Goal: Task Accomplishment & Management: Manage account settings

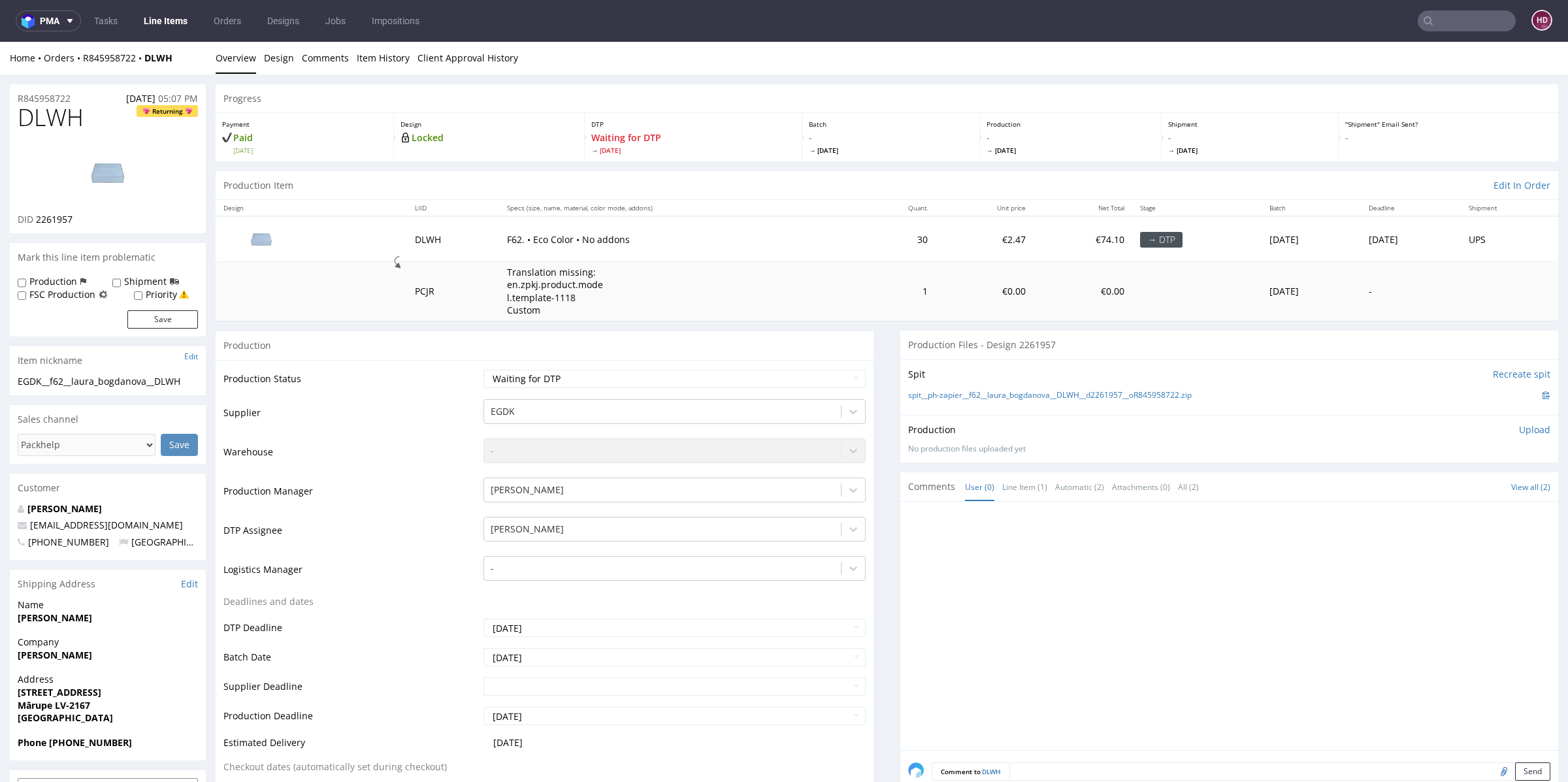
click at [125, 174] on img at bounding box center [108, 173] width 104 height 59
click at [94, 132] on div "DLWH Returning DID 2261957" at bounding box center [108, 169] width 196 height 129
drag, startPoint x: 92, startPoint y: 126, endPoint x: 0, endPoint y: 126, distance: 92.0
copy span "DLWH"
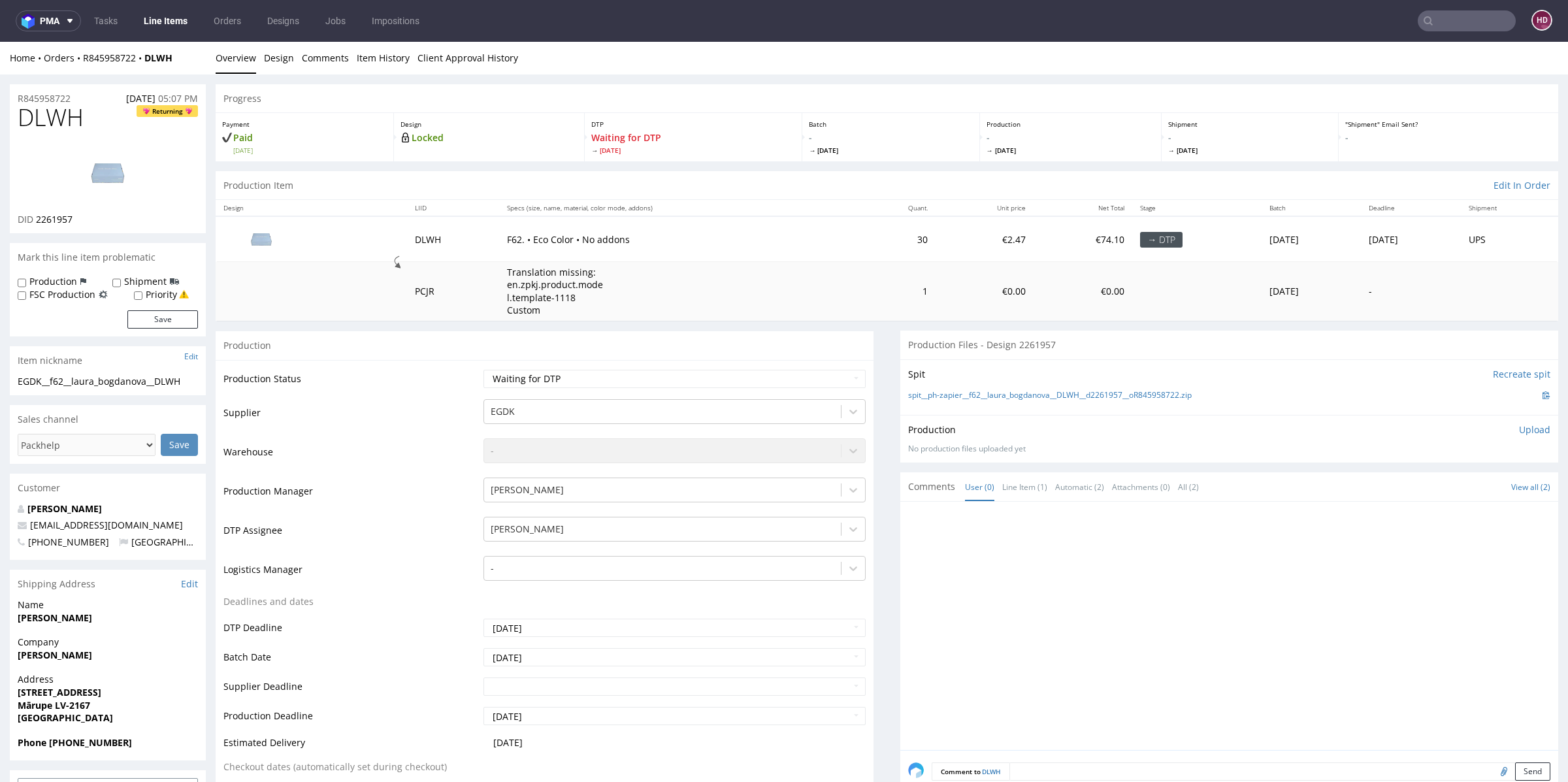
click at [1519, 428] on p "Upload" at bounding box center [1535, 430] width 32 height 13
click at [1447, 486] on div "Add files" at bounding box center [1458, 489] width 65 height 19
type input "C:\fakepath\EGDK__f62__laura_bogdanova__DLWH__d2261957__oR845958722.pdf"
click at [1490, 508] on button "Upload now" at bounding box center [1520, 509] width 60 height 19
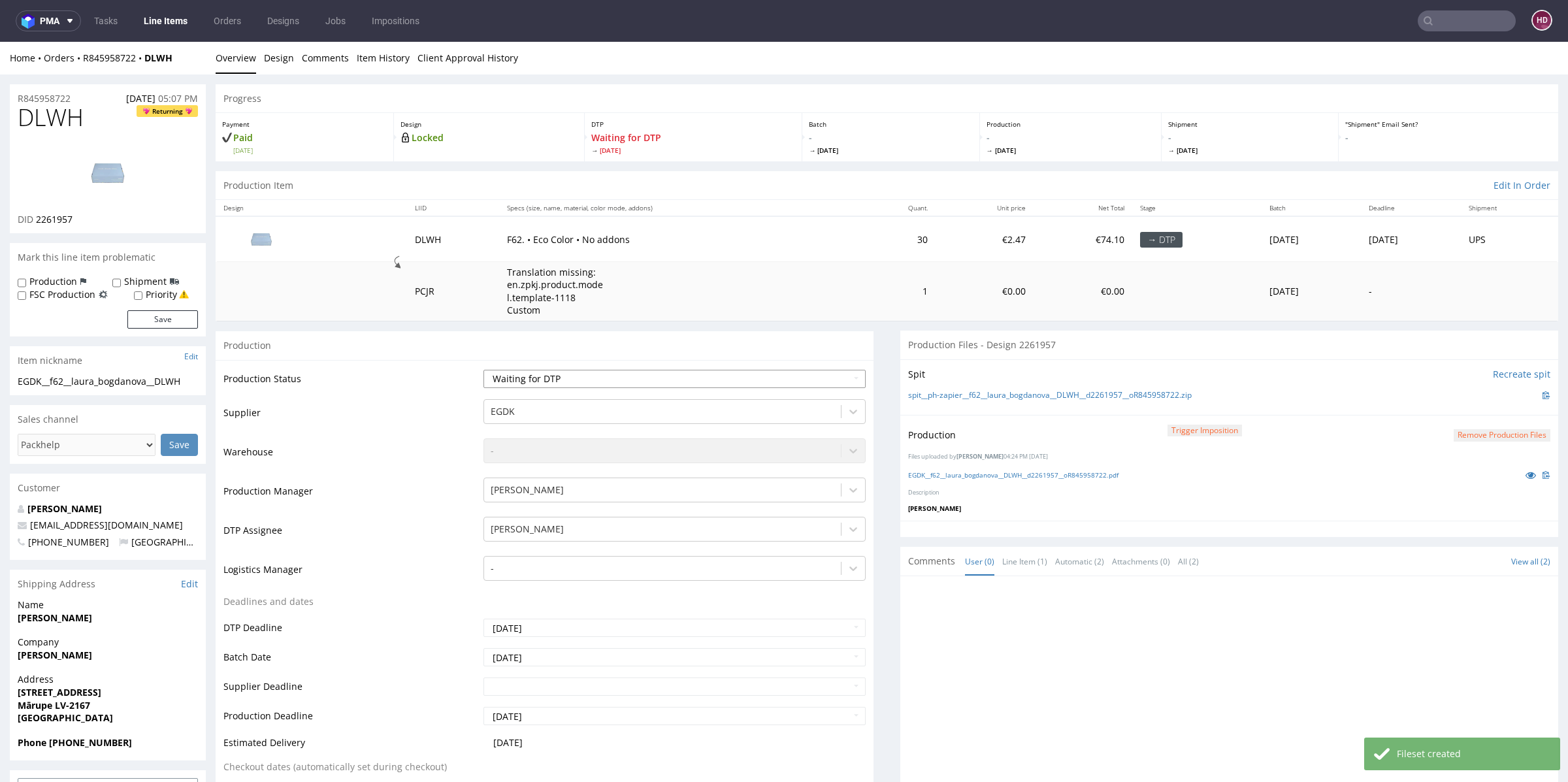
click at [645, 373] on select "Waiting for Artwork Waiting for Diecut Waiting for Mockup Waiting for DTP Waiti…" at bounding box center [675, 379] width 382 height 19
click at [484, 370] on select "Waiting for Artwork Waiting for Diecut Waiting for Mockup Waiting for DTP Waiti…" at bounding box center [675, 379] width 382 height 19
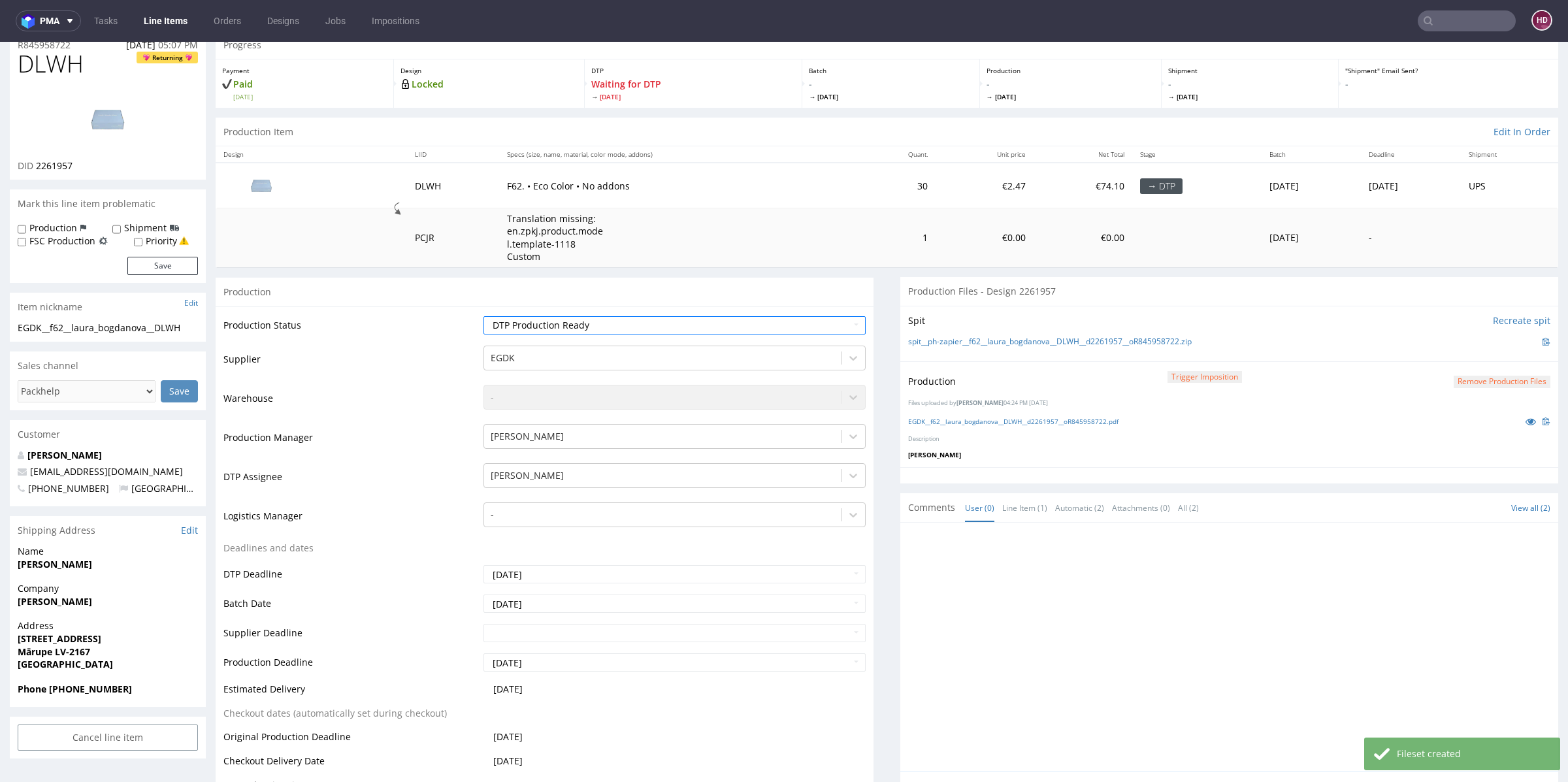
scroll to position [202, 0]
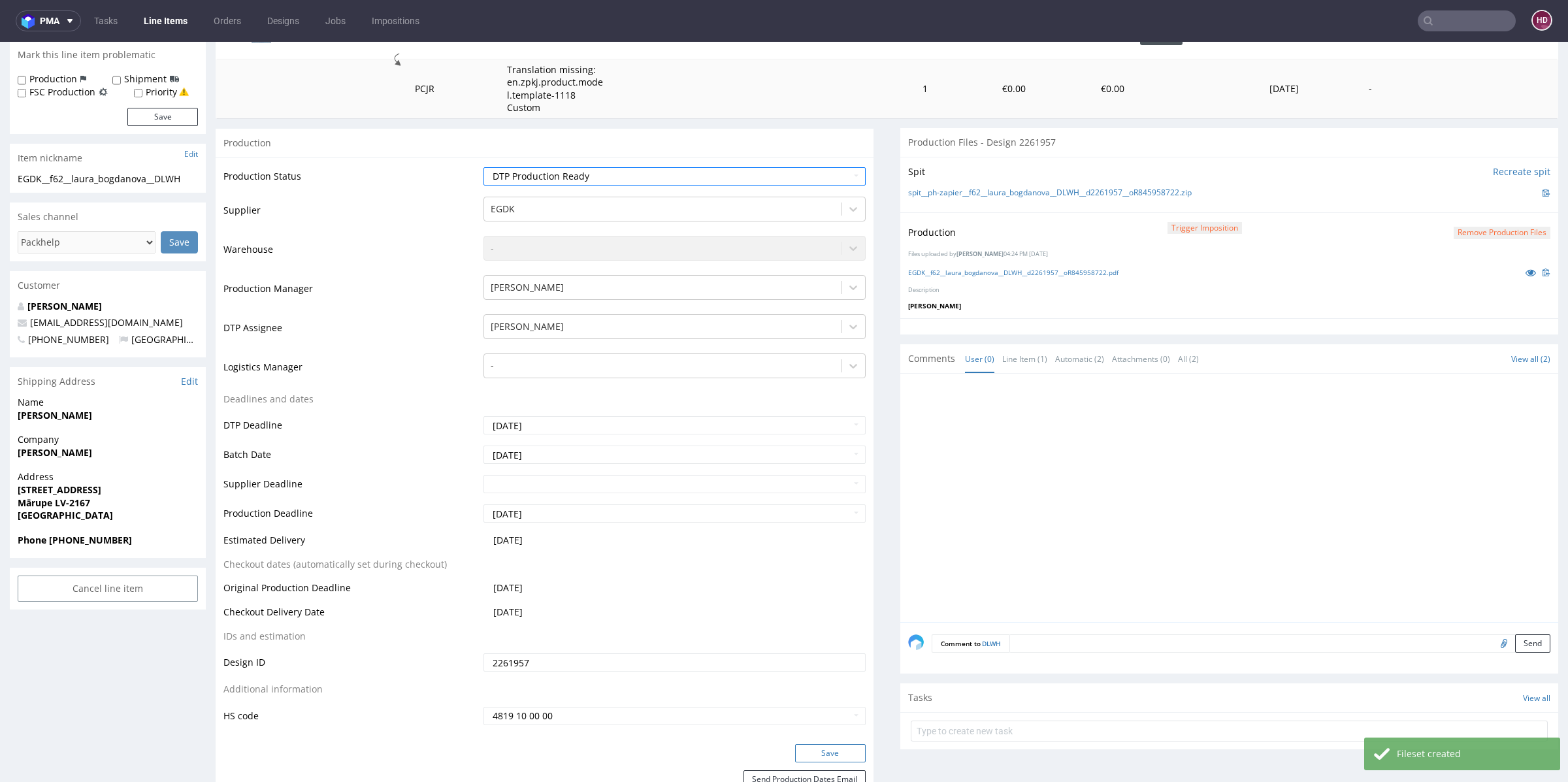
click at [807, 756] on button "Save" at bounding box center [831, 753] width 71 height 19
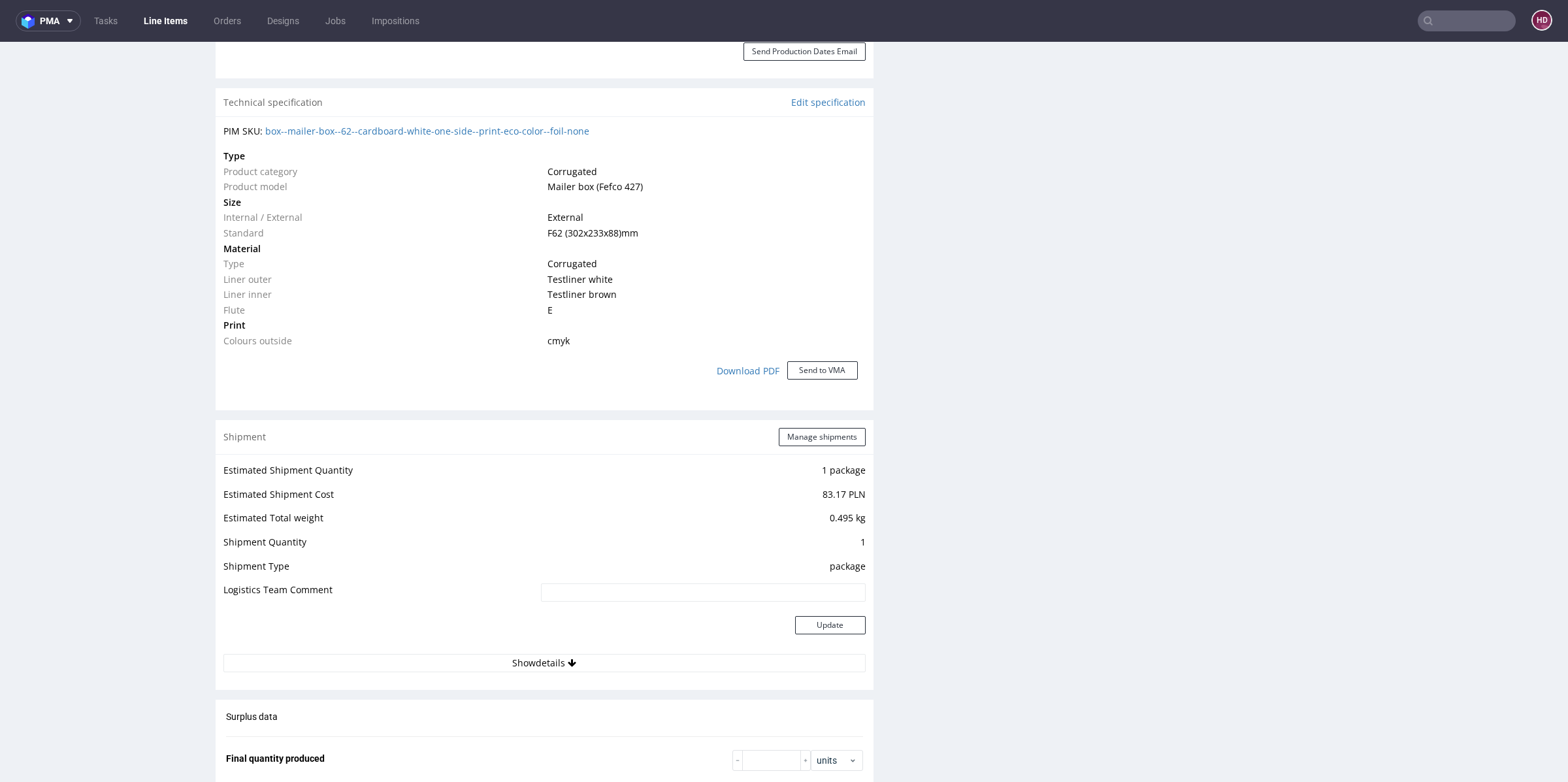
scroll to position [1746, 0]
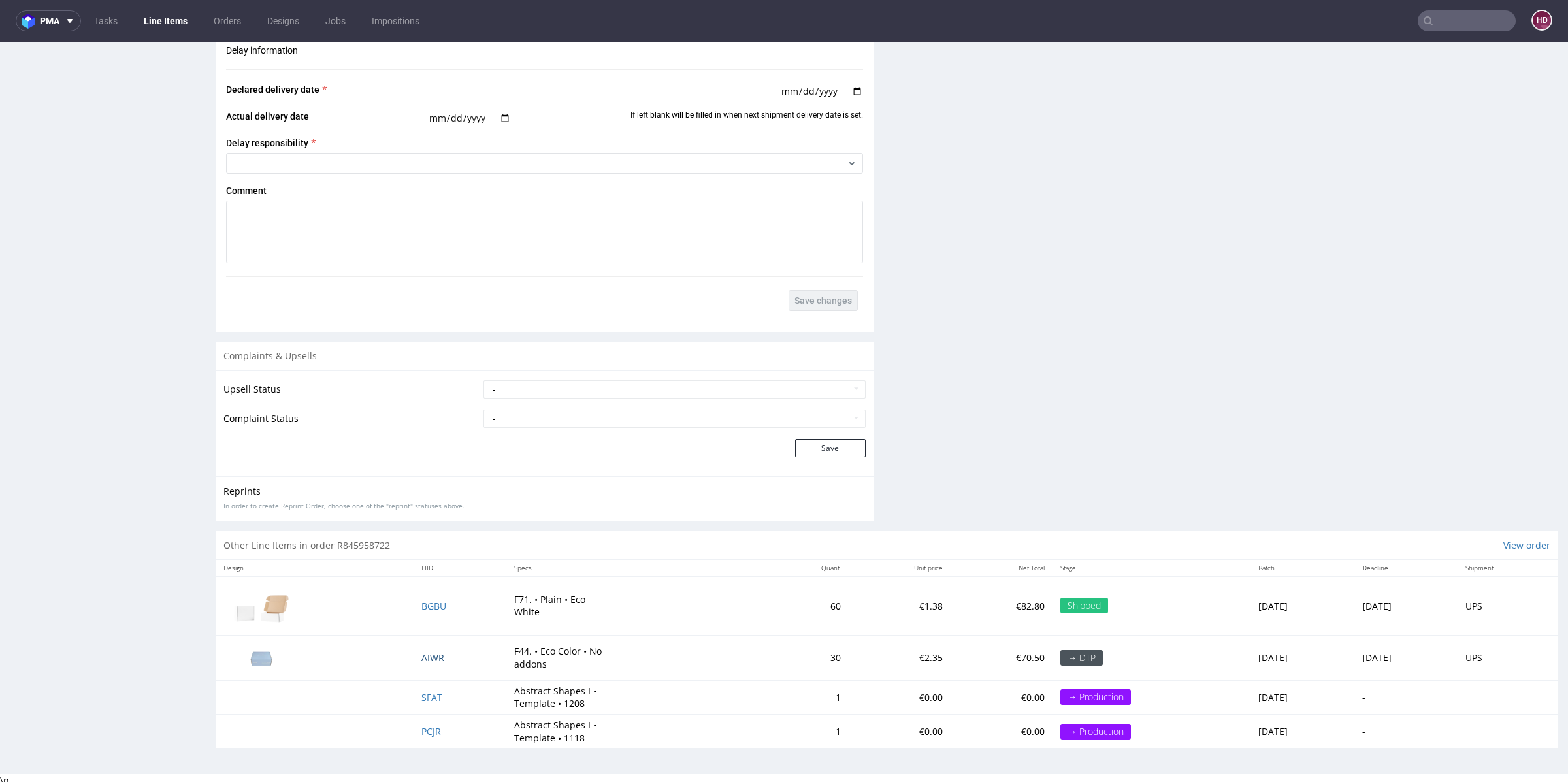
click at [426, 655] on span "AIWR" at bounding box center [433, 658] width 23 height 12
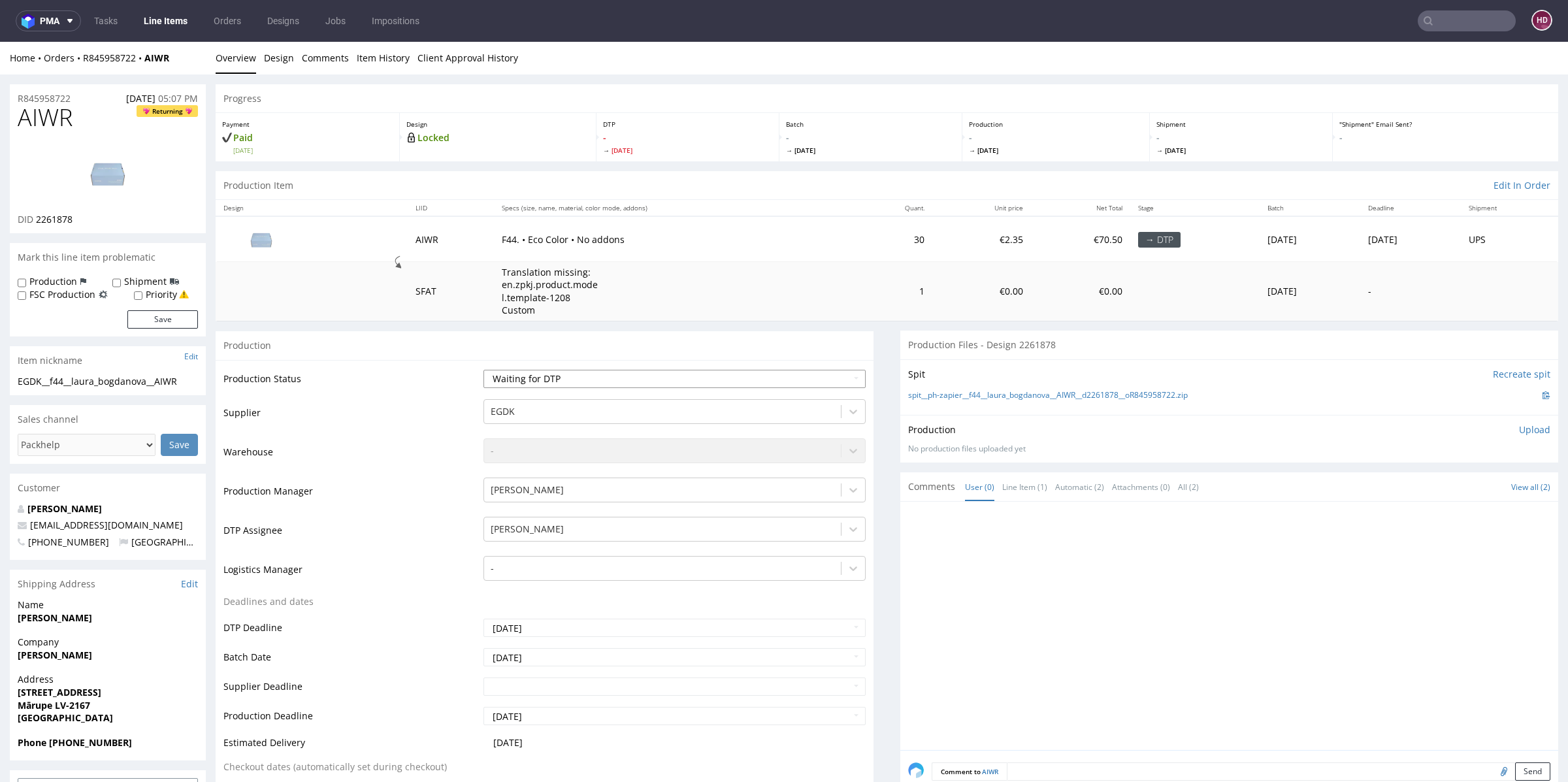
click at [557, 375] on select "Waiting for Artwork Waiting for Diecut Waiting for Mockup Waiting for DTP Waiti…" at bounding box center [675, 379] width 382 height 19
select select "dtp_in_process"
click at [484, 370] on select "Waiting for Artwork Waiting for Diecut Waiting for Mockup Waiting for DTP Waiti…" at bounding box center [675, 379] width 382 height 19
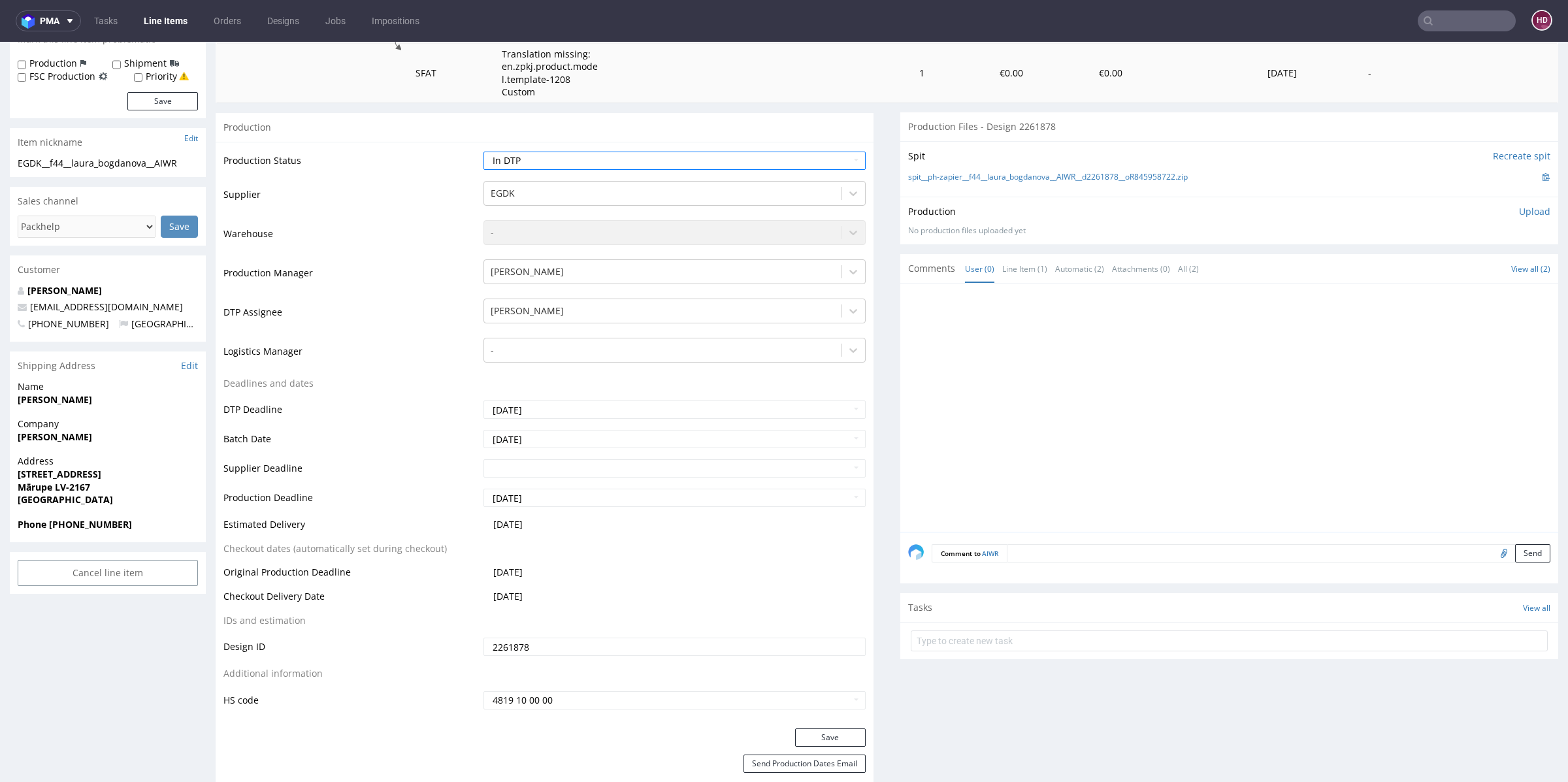
scroll to position [328, 0]
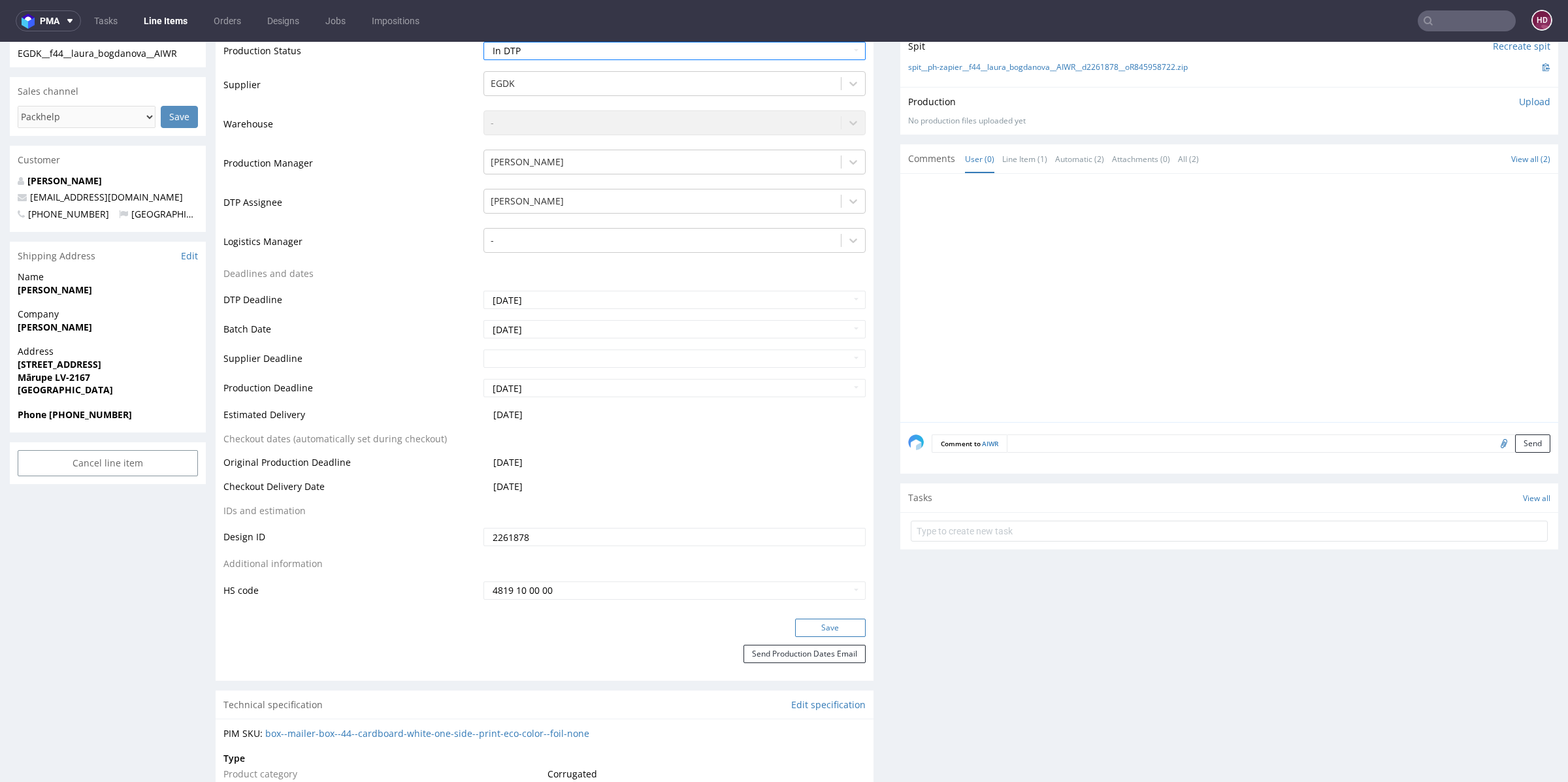
click at [795, 629] on button "Save" at bounding box center [831, 628] width 71 height 19
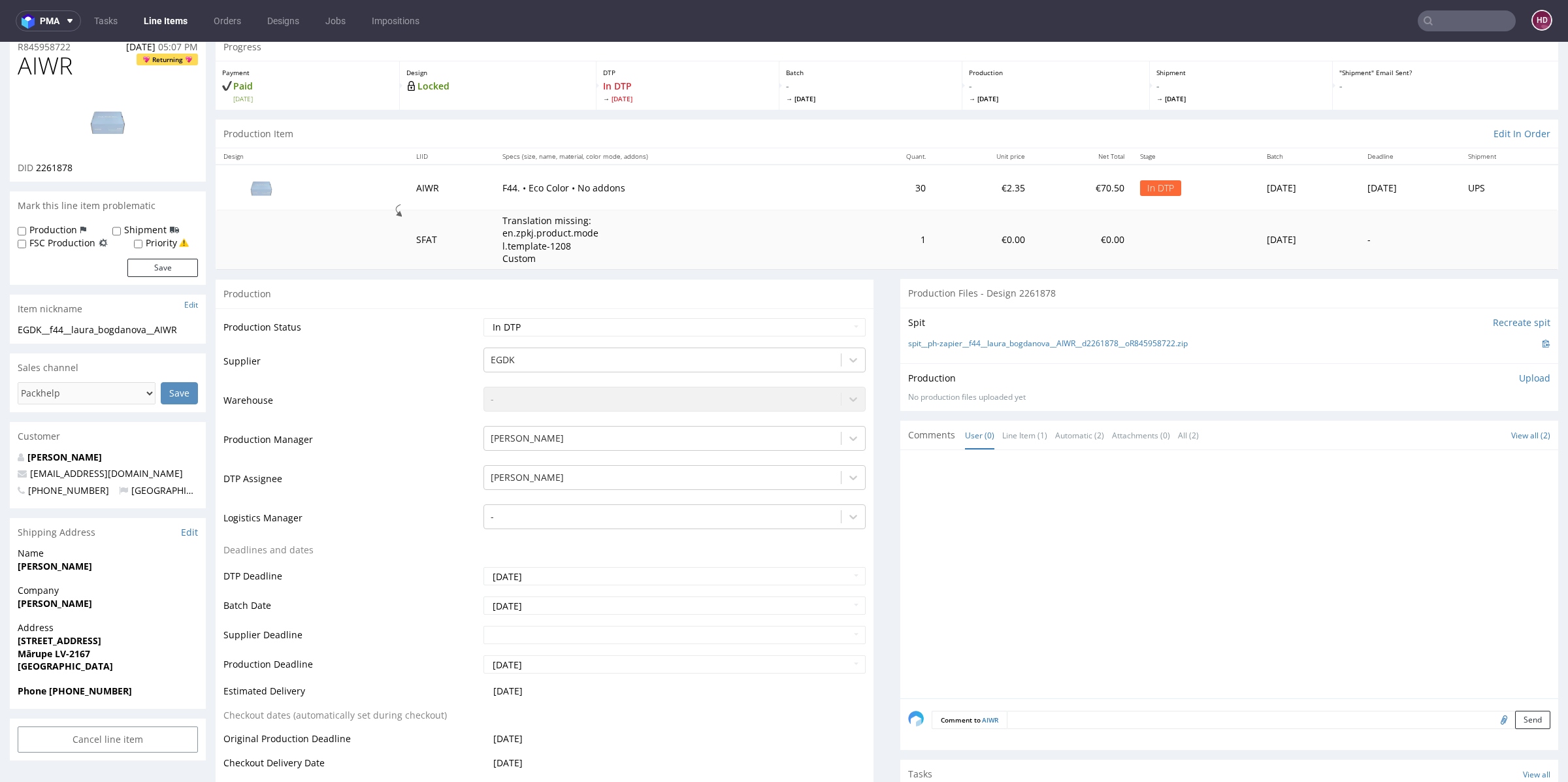
scroll to position [0, 0]
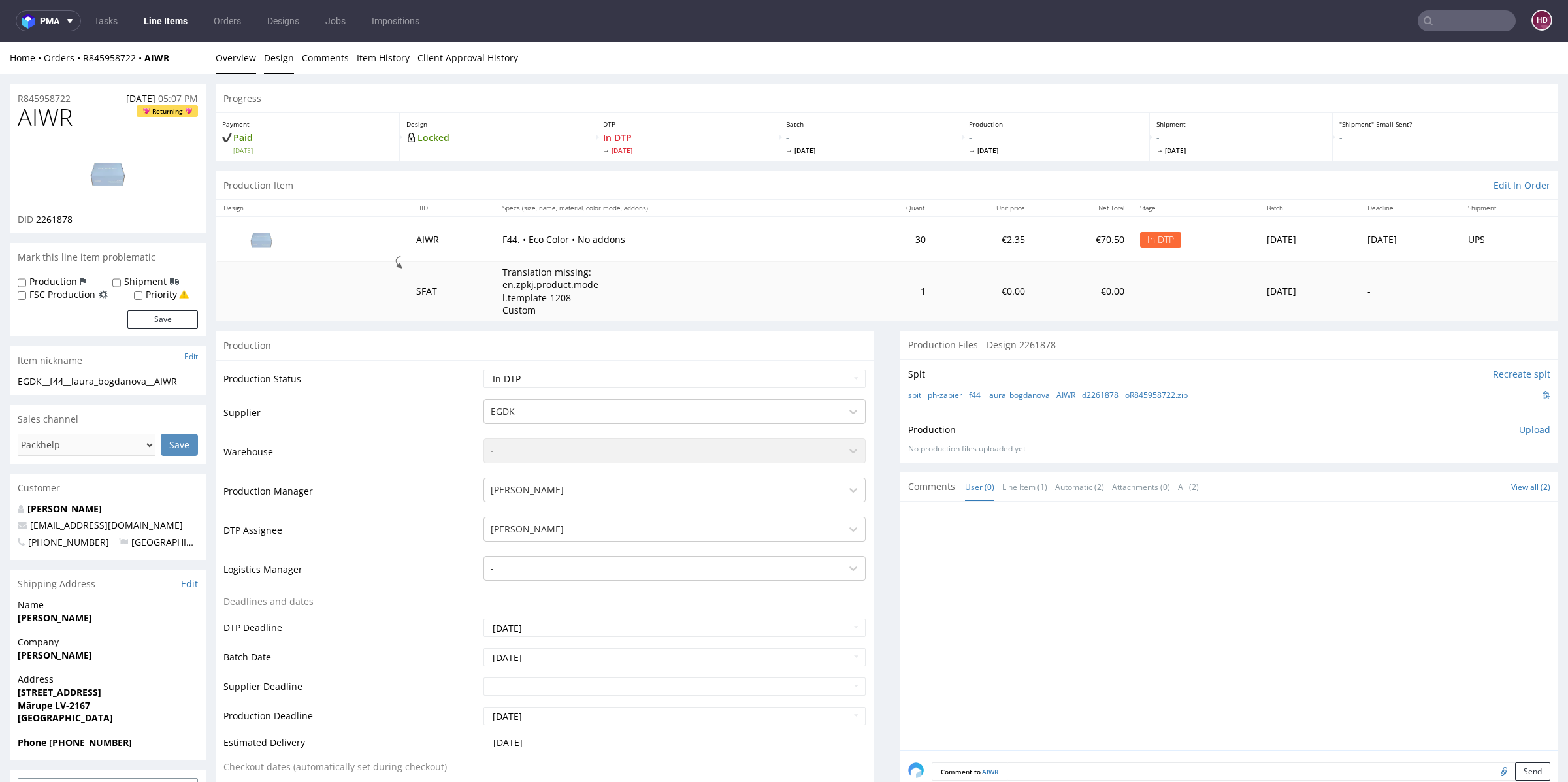
click at [282, 66] on link "Design" at bounding box center [279, 57] width 30 height 32
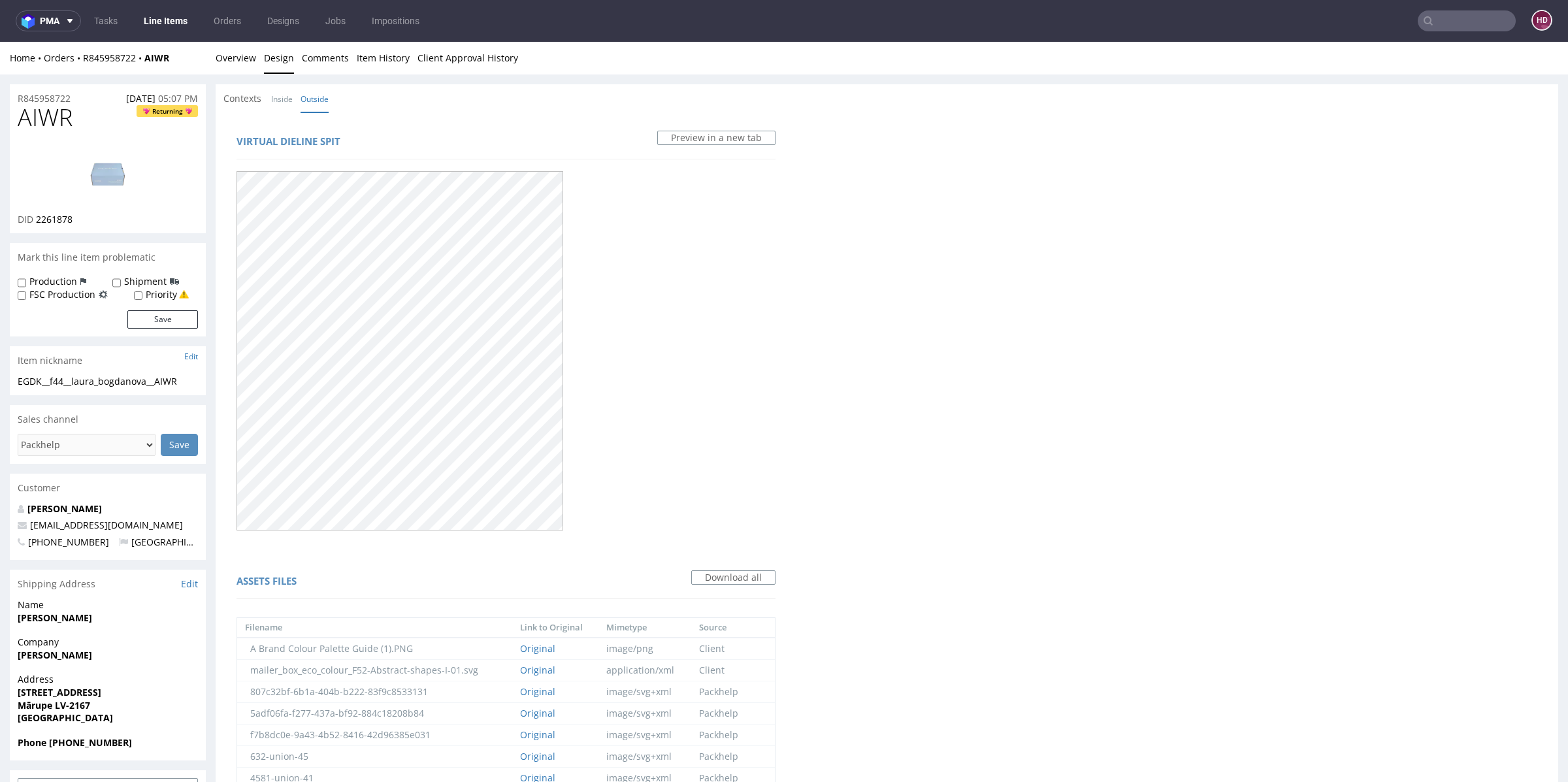
click at [129, 182] on img at bounding box center [108, 173] width 104 height 59
drag, startPoint x: 74, startPoint y: 118, endPoint x: 0, endPoint y: 109, distance: 74.5
copy span "AIWR"
drag, startPoint x: 79, startPoint y: 221, endPoint x: 38, endPoint y: 229, distance: 41.8
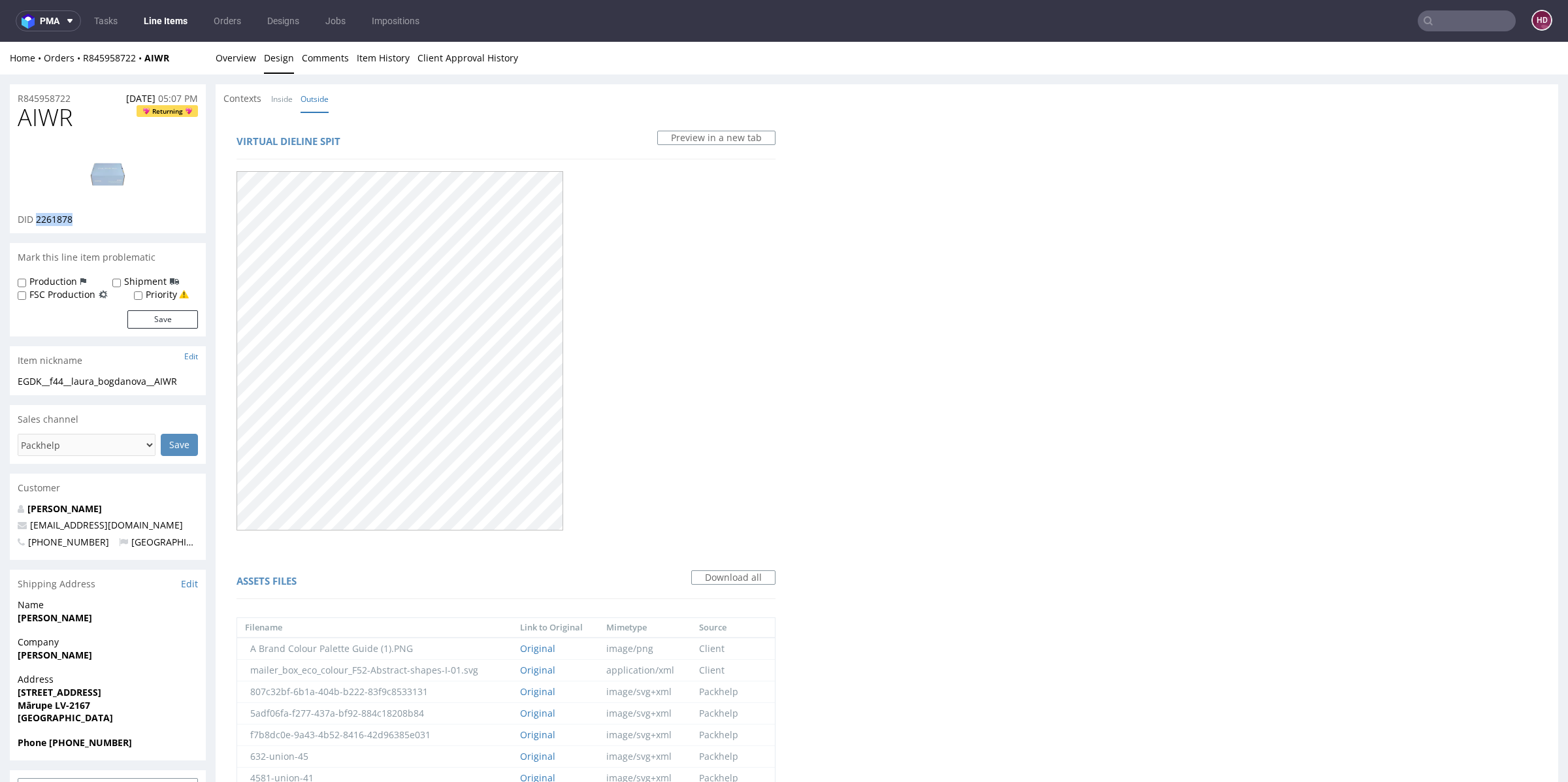
click at [34, 217] on div "DID 2261878" at bounding box center [108, 219] width 180 height 13
copy span "2261878"
drag, startPoint x: 36, startPoint y: 217, endPoint x: 77, endPoint y: 214, distance: 41.1
click at [77, 214] on div "DID 2261878" at bounding box center [108, 219] width 180 height 13
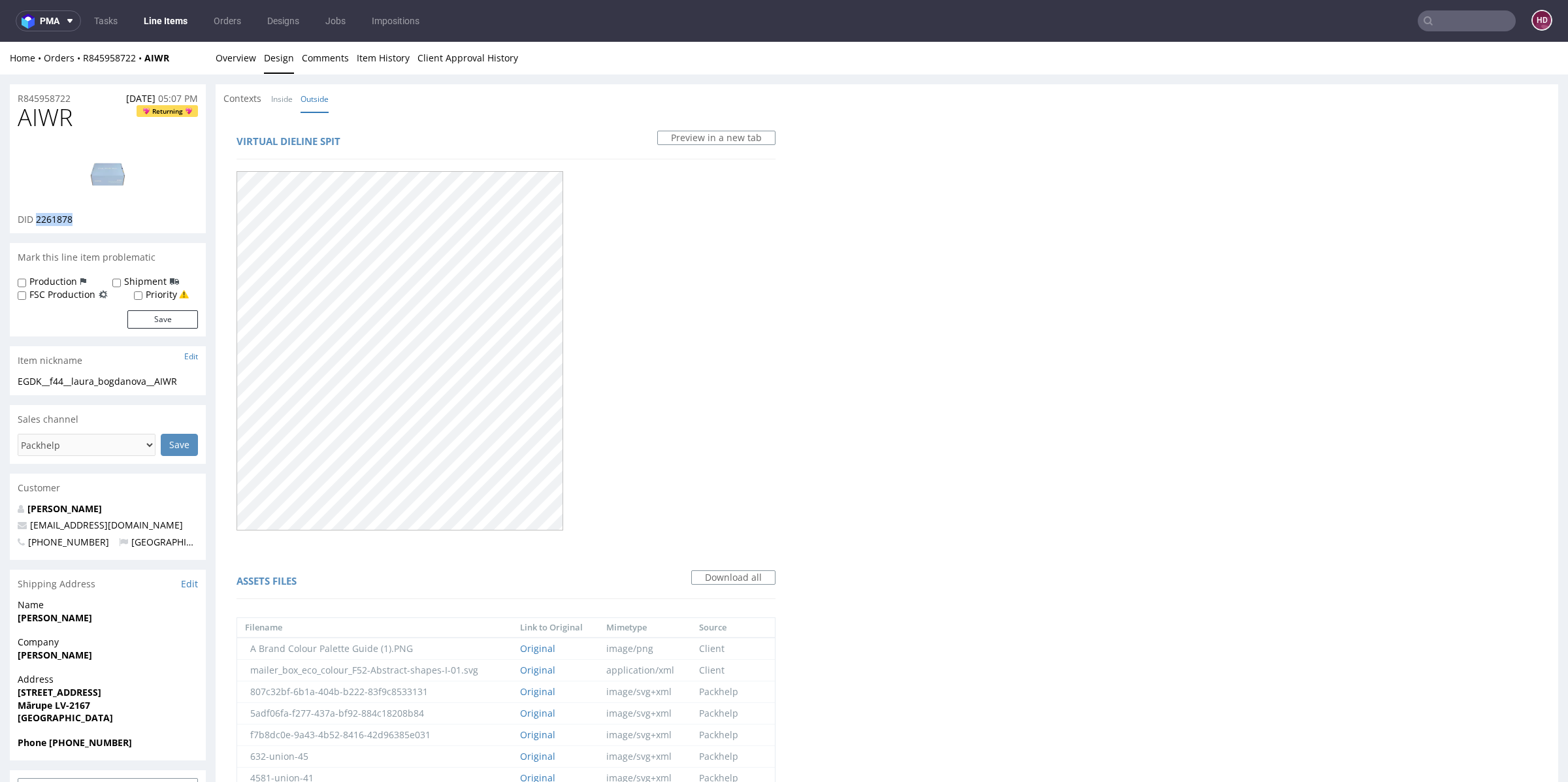
copy span "2261878"
drag, startPoint x: 70, startPoint y: 121, endPoint x: 20, endPoint y: 113, distance: 50.6
click at [20, 113] on span "AIWR" at bounding box center [45, 117] width 55 height 26
copy span "AIWR"
click at [107, 142] on link at bounding box center [108, 173] width 104 height 79
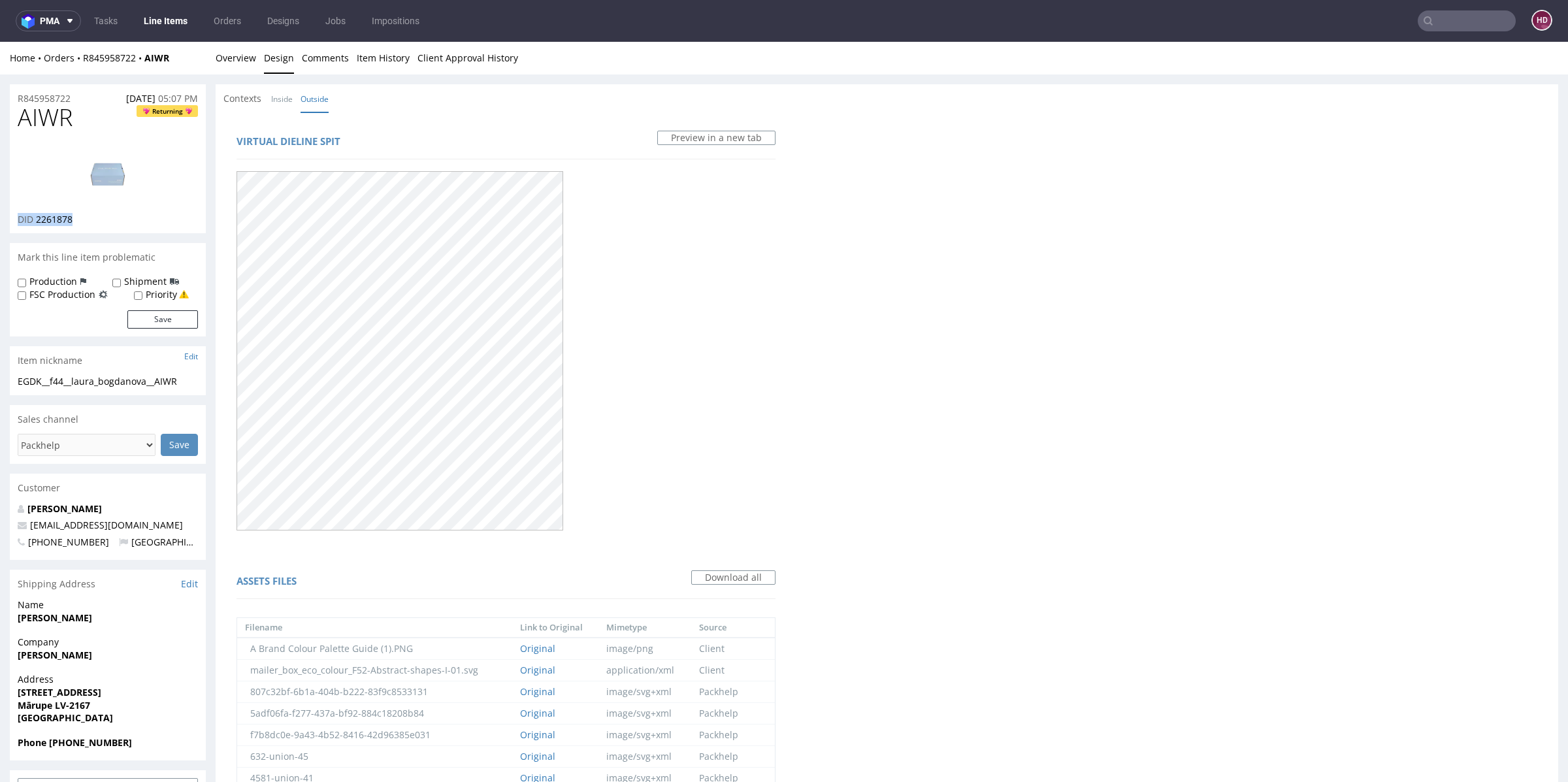
drag, startPoint x: 88, startPoint y: 213, endPoint x: 77, endPoint y: 223, distance: 14.9
click at [76, 226] on div "AIWR Returning DID 2261878" at bounding box center [108, 169] width 196 height 129
click at [78, 222] on div "DID 2261878" at bounding box center [108, 219] width 180 height 13
drag, startPoint x: 79, startPoint y: 222, endPoint x: 49, endPoint y: 221, distance: 30.0
click at [49, 221] on div "DID 2261878" at bounding box center [108, 219] width 180 height 13
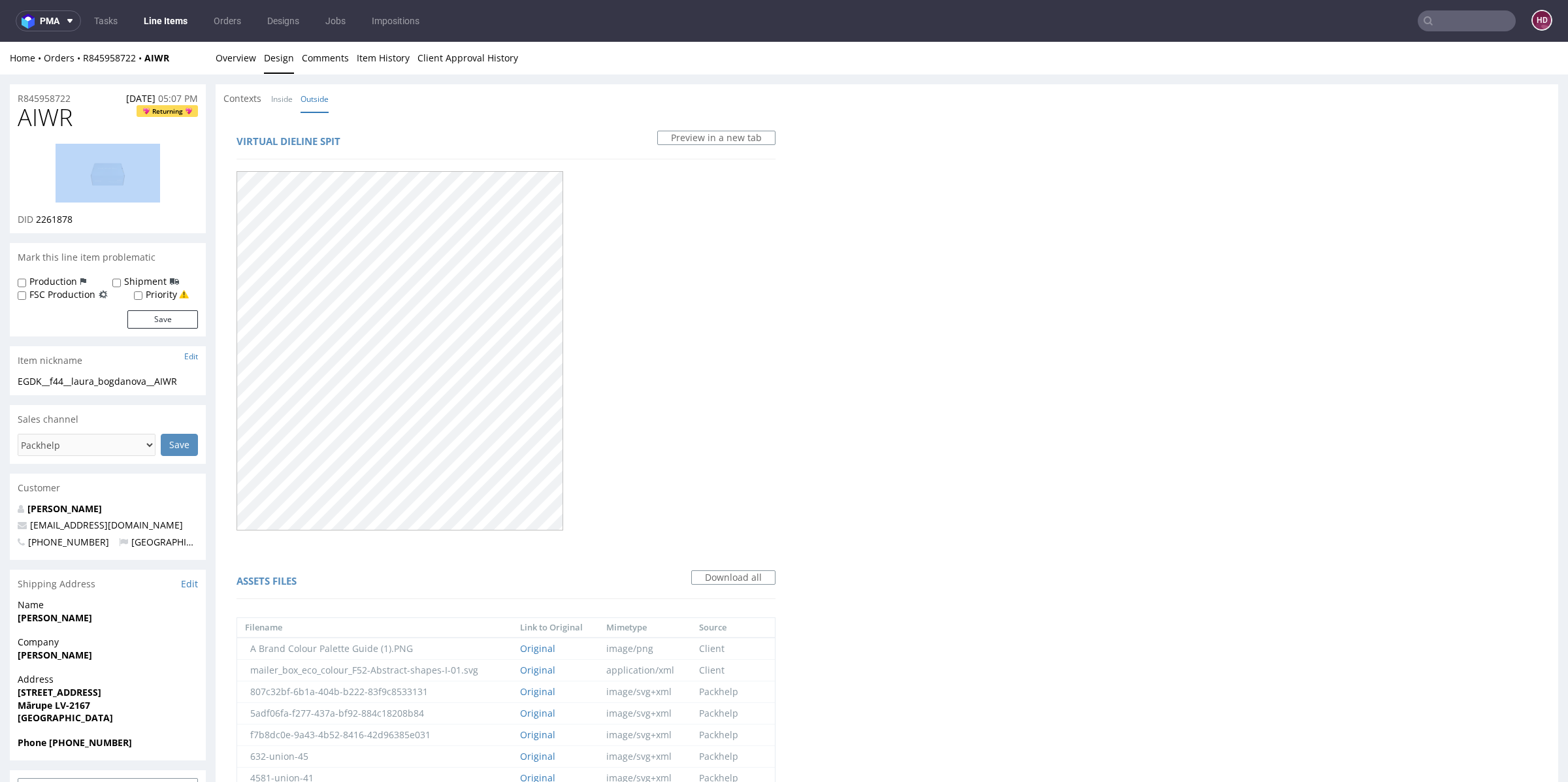
drag, startPoint x: 34, startPoint y: 119, endPoint x: 77, endPoint y: 139, distance: 47.4
click at [77, 139] on div "AIWR Returning DID 2261878" at bounding box center [108, 169] width 196 height 129
drag, startPoint x: 84, startPoint y: 130, endPoint x: 31, endPoint y: 132, distance: 53.0
click at [30, 126] on h1 "AIWR Returning" at bounding box center [108, 117] width 180 height 26
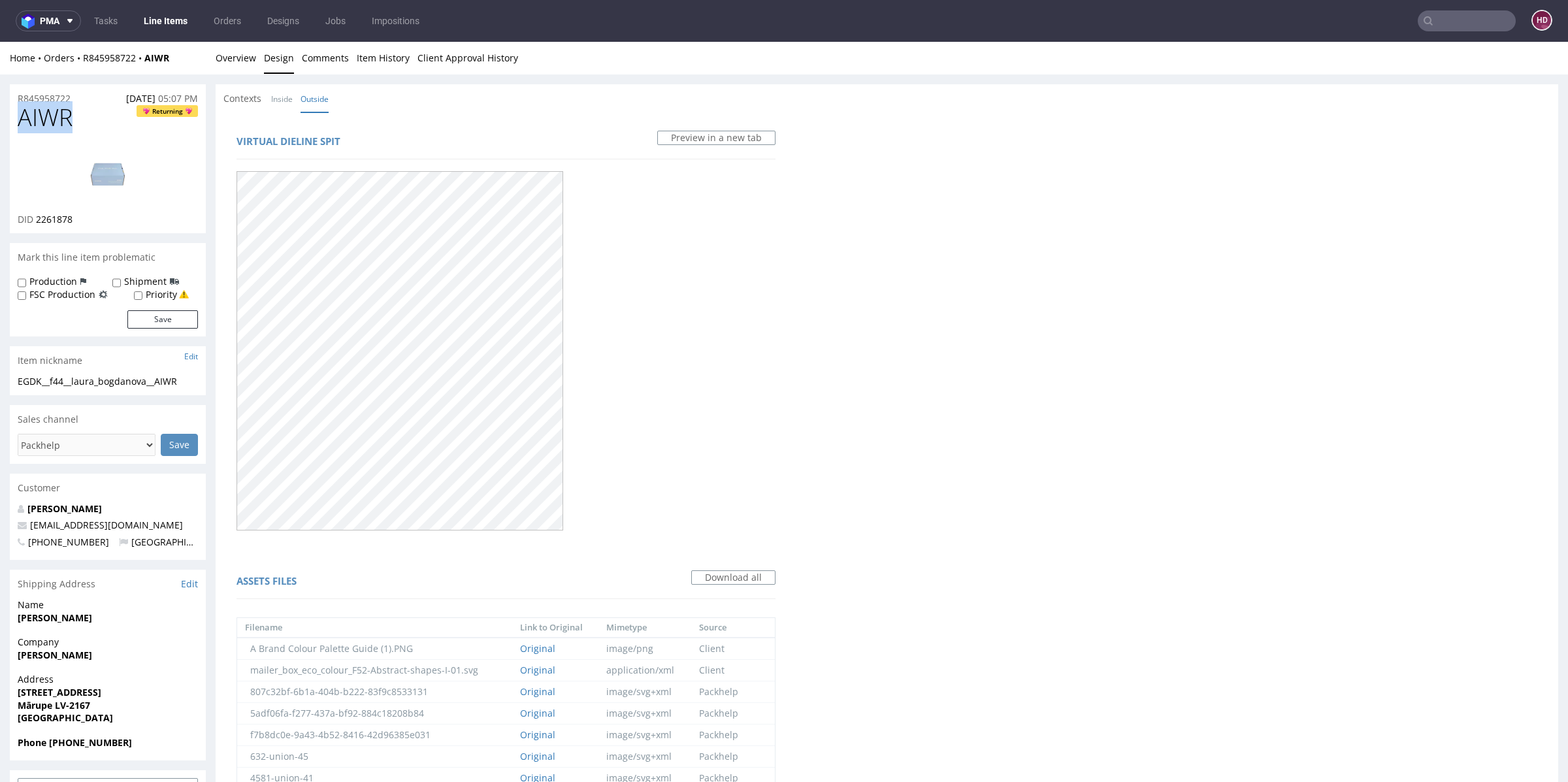
drag, startPoint x: 86, startPoint y: 130, endPoint x: 19, endPoint y: 127, distance: 67.1
click at [19, 127] on h1 "AIWR Returning" at bounding box center [108, 117] width 180 height 26
copy span "AIWR"
drag, startPoint x: 82, startPoint y: 383, endPoint x: 91, endPoint y: 388, distance: 10.3
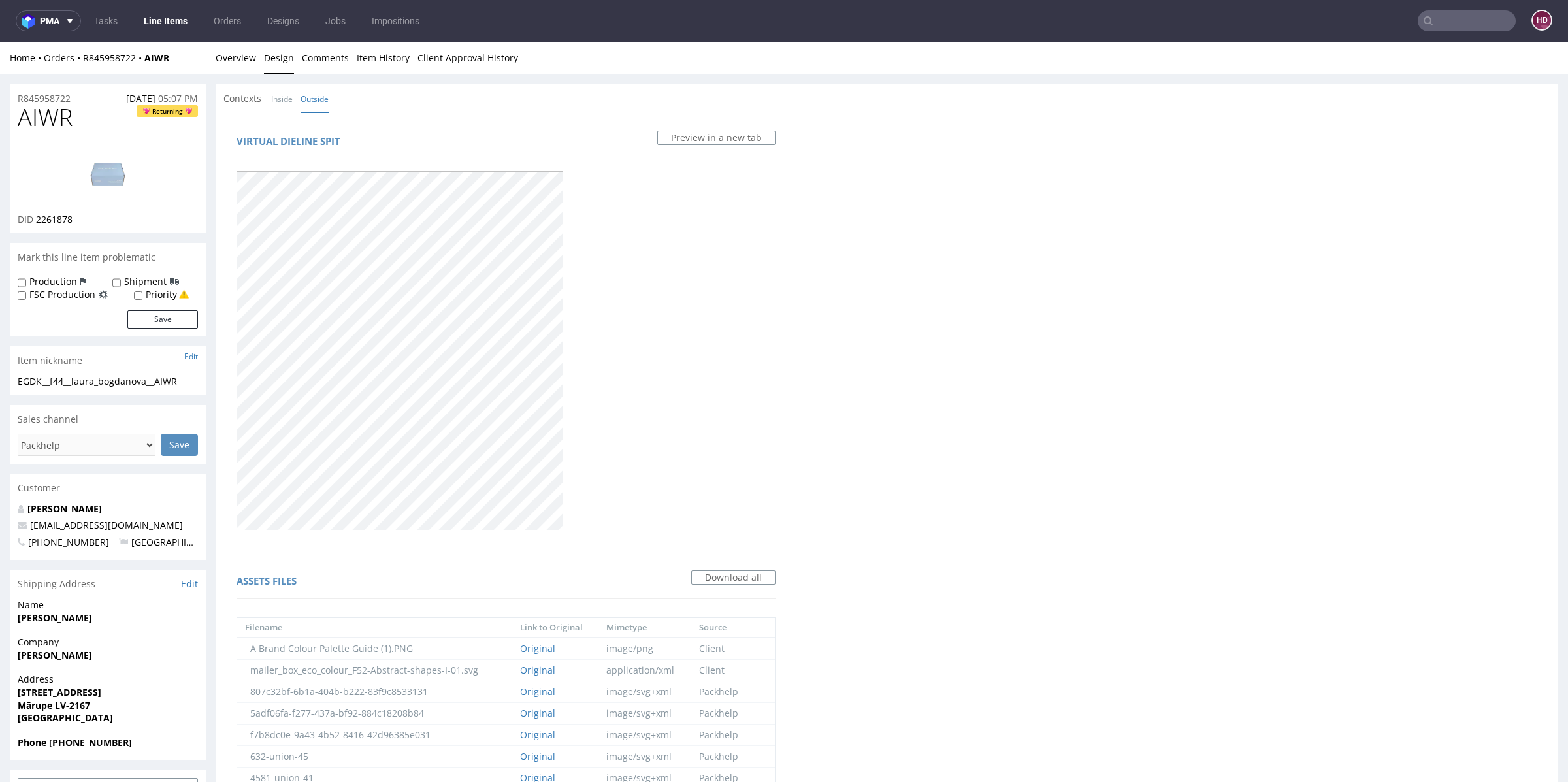
click at [82, 383] on div "EGDK__f44__laura_bogdanova__AIWR" at bounding box center [108, 381] width 180 height 13
drag, startPoint x: 182, startPoint y: 380, endPoint x: 26, endPoint y: 370, distance: 156.3
click at [26, 370] on section "Item nickname Edit EGDK__f44__laura_bogdanova__AIWR EGDK__f44 __laura_bogdanova…" at bounding box center [108, 371] width 196 height 49
copy section "EGDK__f44__laura_bogdanova__AIWR"
click at [81, 97] on div "R845958722 [DATE] 05:07 PM" at bounding box center [108, 94] width 196 height 21
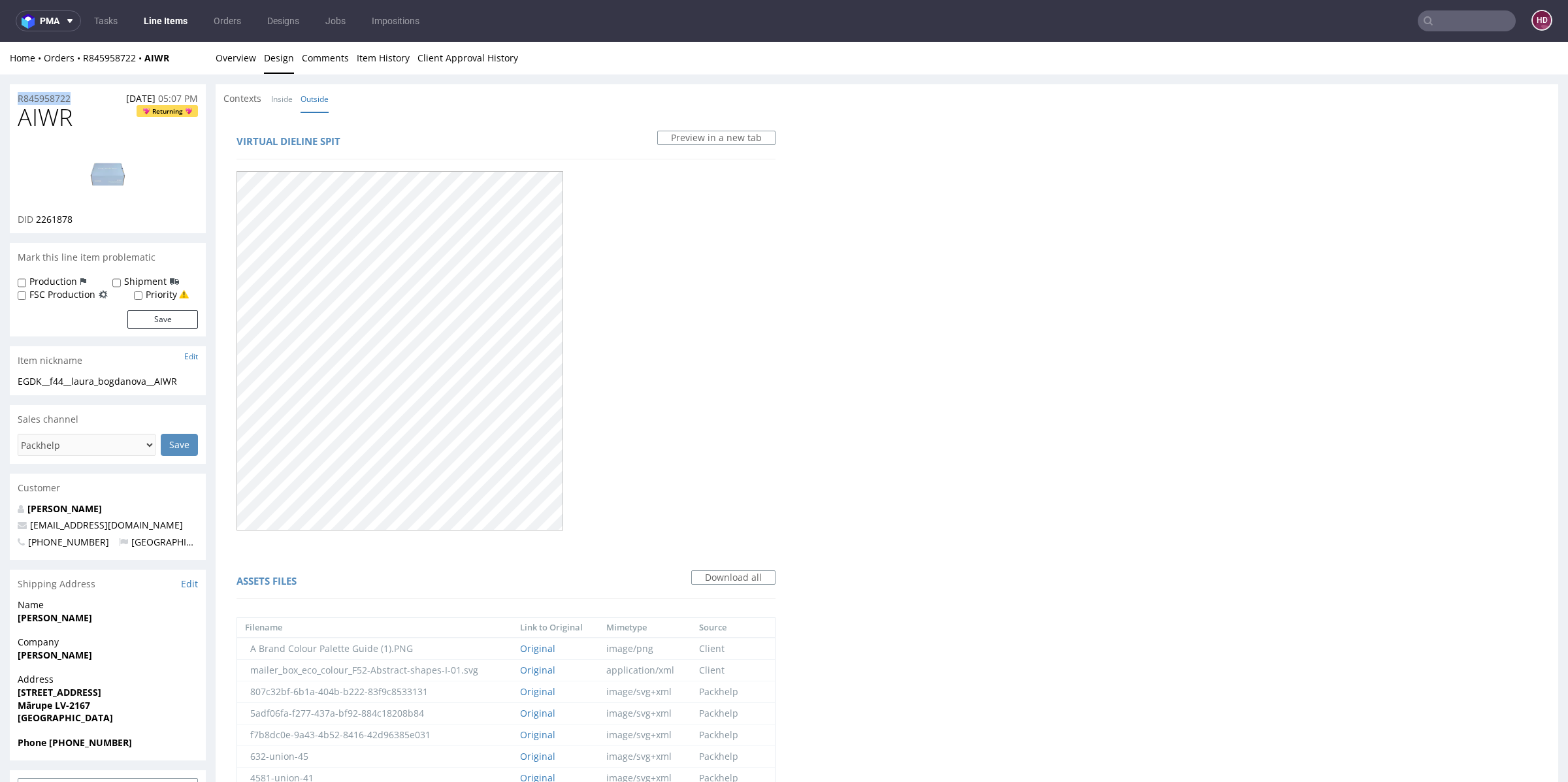
drag, startPoint x: 34, startPoint y: 102, endPoint x: 0, endPoint y: 103, distance: 34.0
copy p "R845958722"
drag, startPoint x: 79, startPoint y: 232, endPoint x: 72, endPoint y: 217, distance: 16.6
click at [72, 217] on div "AIWR Returning DID 2261878" at bounding box center [108, 169] width 196 height 129
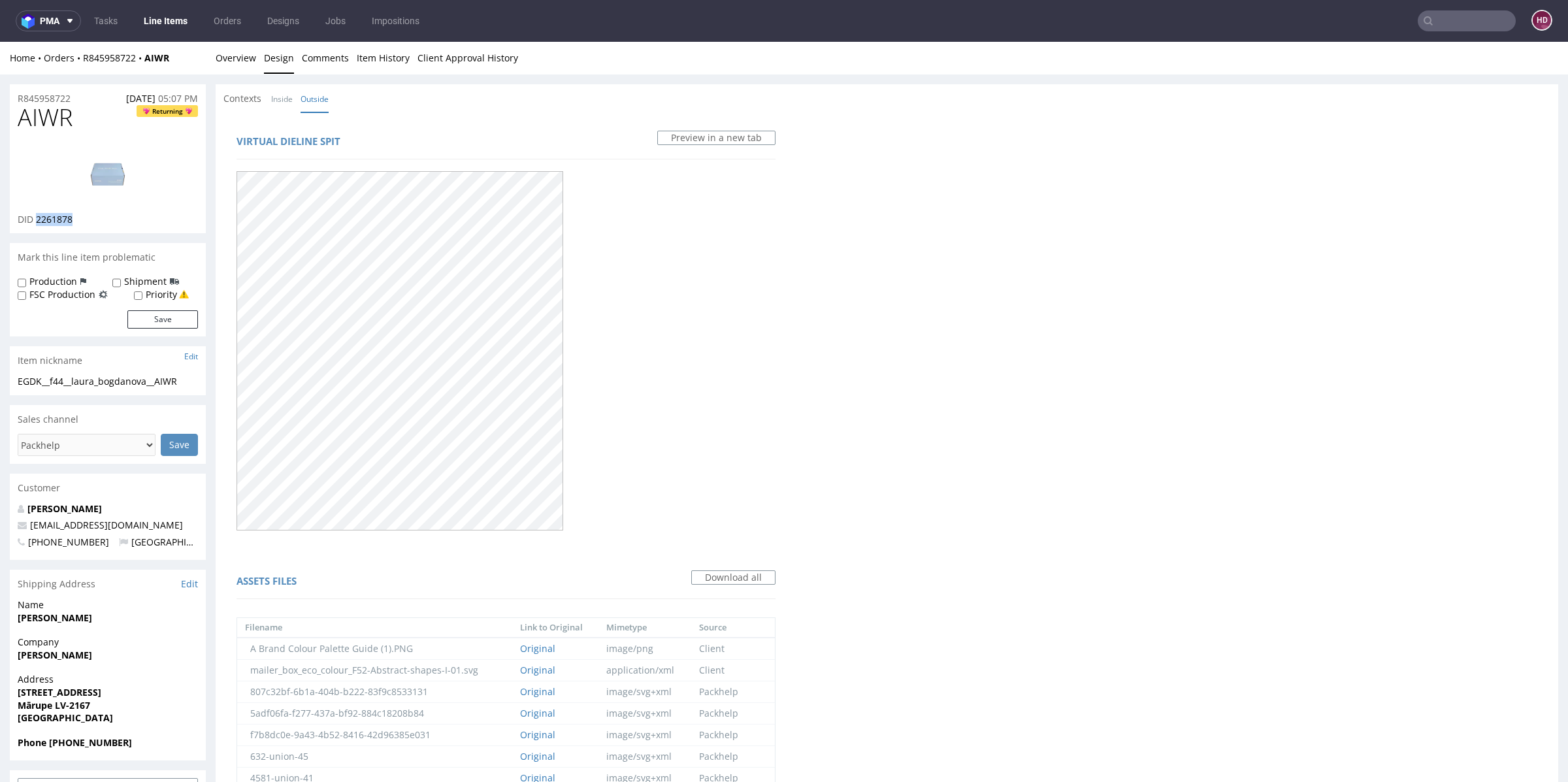
drag, startPoint x: 79, startPoint y: 220, endPoint x: 35, endPoint y: 220, distance: 44.0
click at [35, 220] on div "DID 2261878" at bounding box center [108, 219] width 180 height 13
copy span "2261878"
drag, startPoint x: 81, startPoint y: 116, endPoint x: 27, endPoint y: 123, distance: 54.5
click at [27, 123] on h1 "AIWR Returning" at bounding box center [108, 117] width 180 height 26
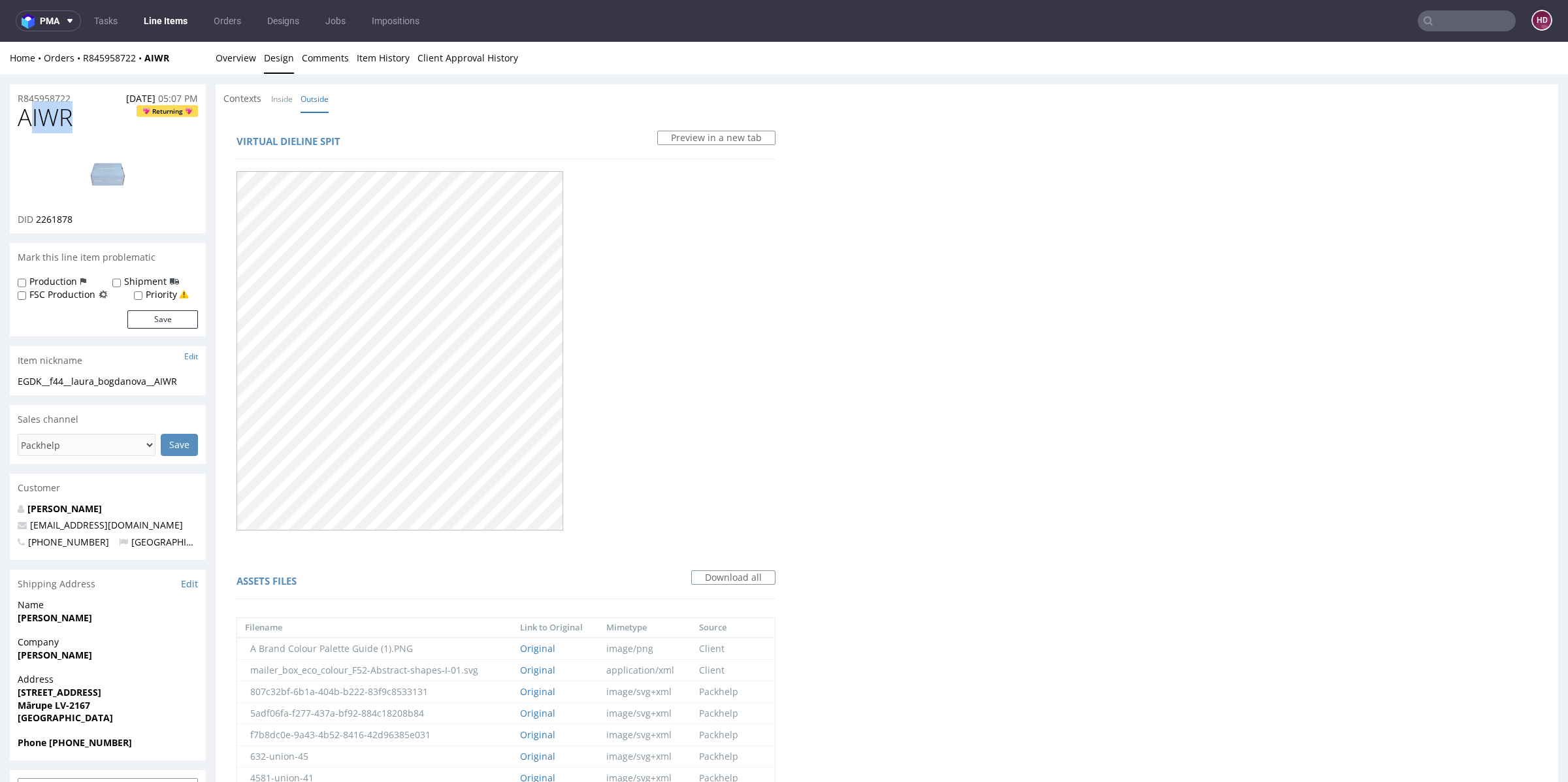
click at [75, 119] on h1 "AIWR Returning" at bounding box center [108, 117] width 180 height 26
drag, startPoint x: 40, startPoint y: 115, endPoint x: 0, endPoint y: 115, distance: 40.0
copy span "AIWR"
click at [243, 64] on link "Overview" at bounding box center [236, 57] width 41 height 32
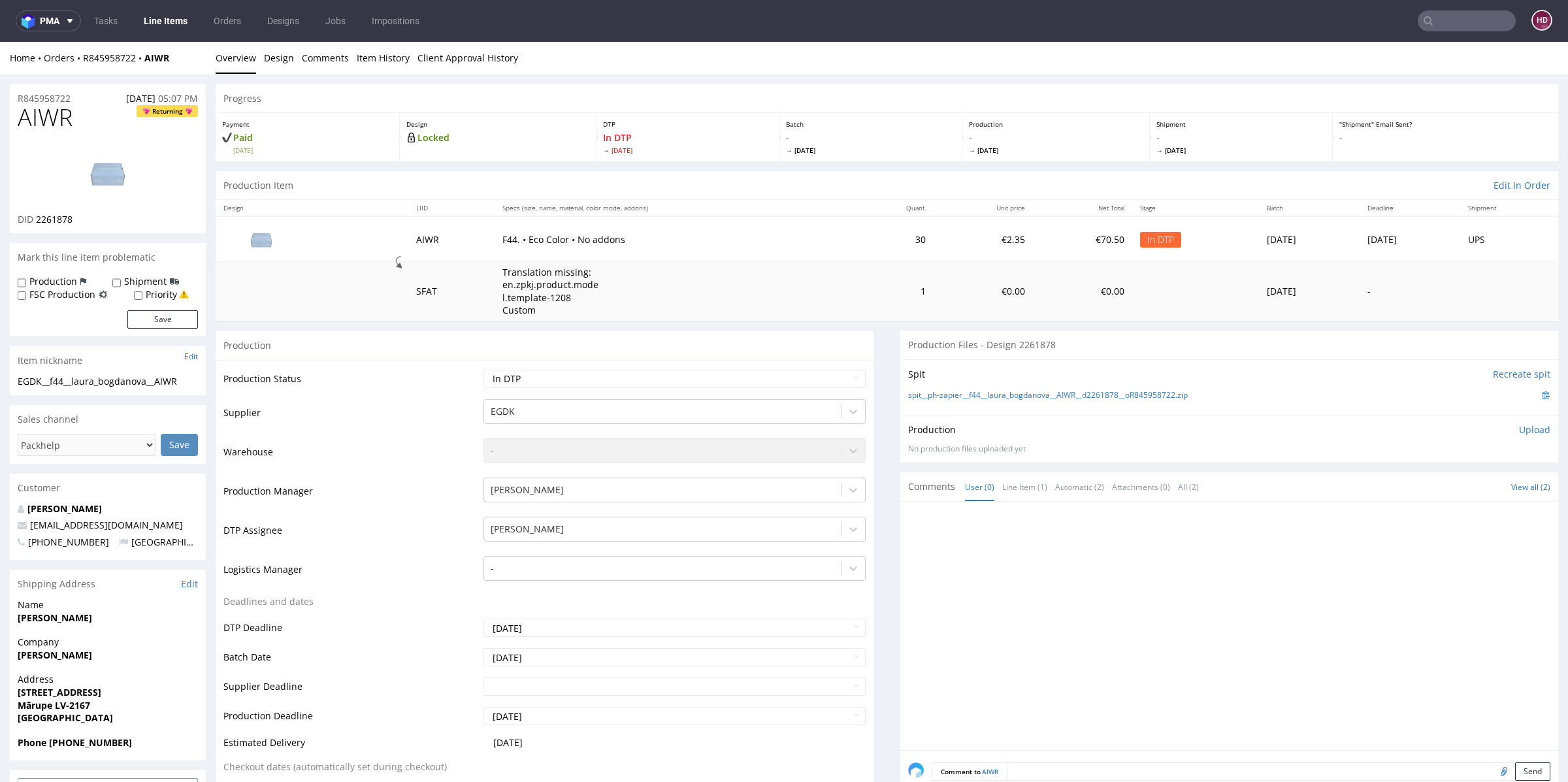
click at [1519, 426] on p "Upload" at bounding box center [1535, 430] width 32 height 13
click at [1441, 481] on div "Add files" at bounding box center [1458, 489] width 65 height 19
type input "C:\fakepath\ EGDK__f44__laura_bogdanova__AIWR__d2261878__oR845958722.pdf"
click at [1519, 513] on button "Upload now" at bounding box center [1520, 509] width 60 height 19
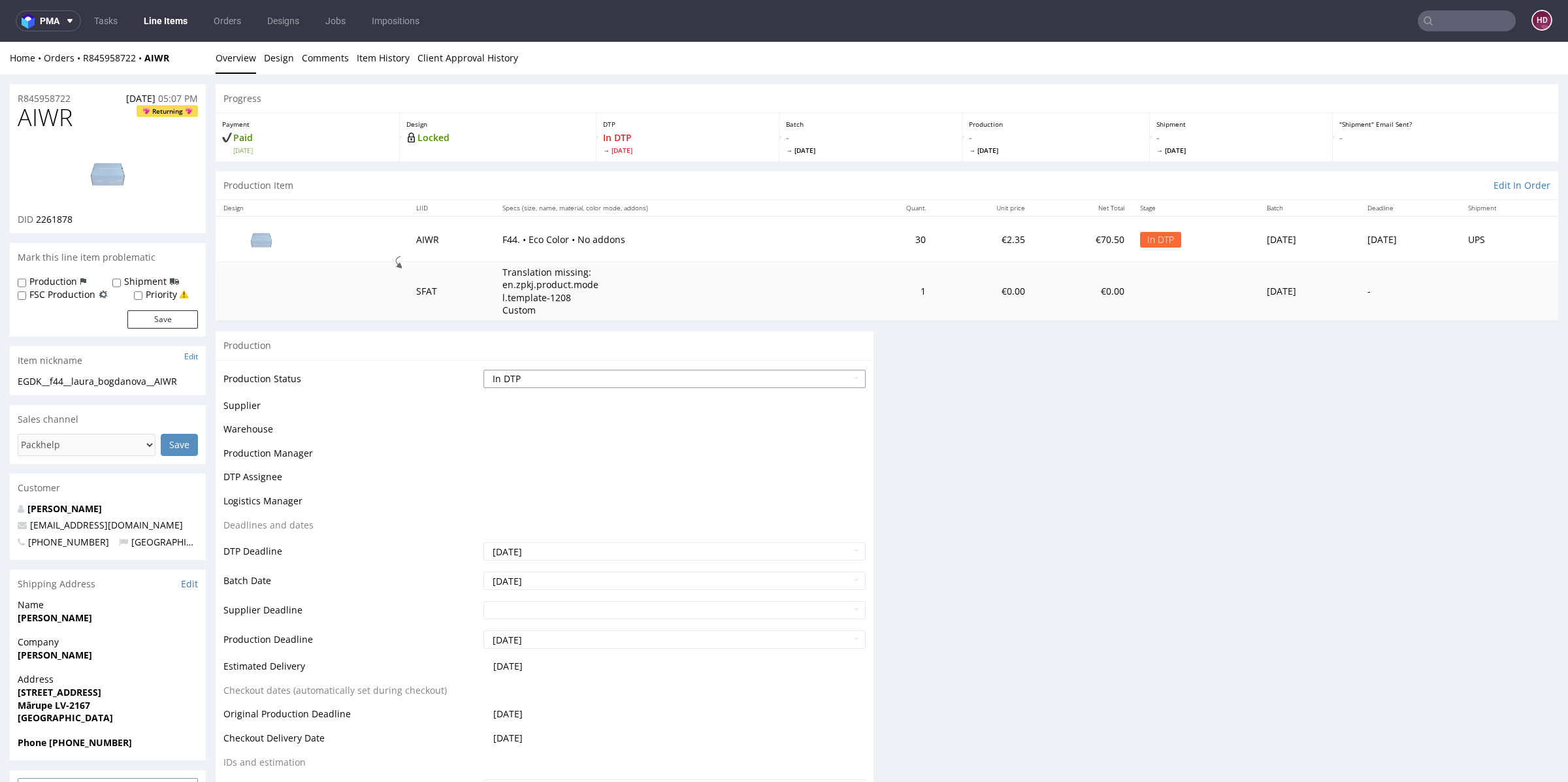
click at [552, 381] on select "Waiting for Artwork Waiting for Diecut Waiting for Mockup Waiting for DTP Waiti…" at bounding box center [675, 379] width 382 height 19
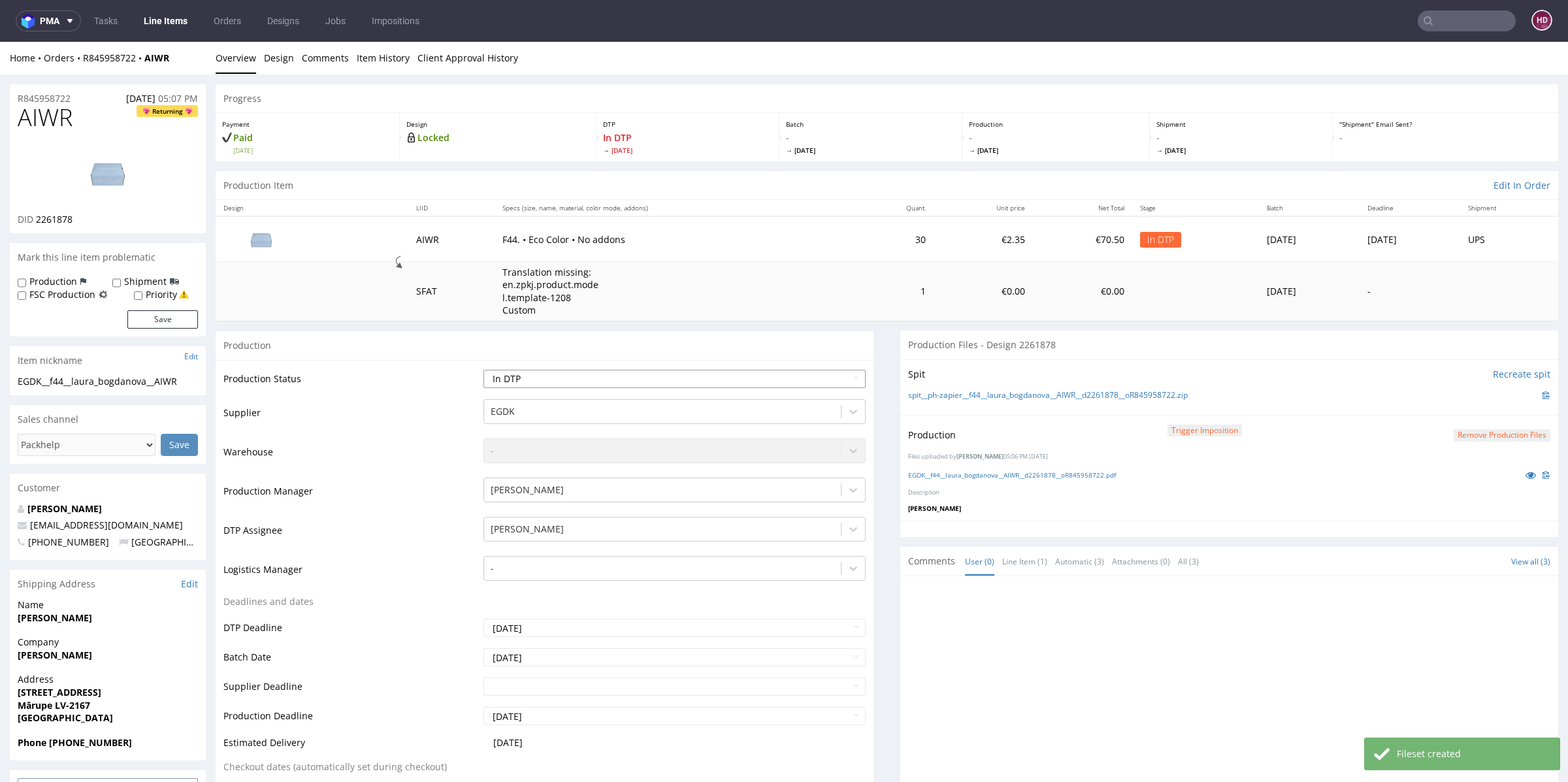
select select "dtp_production_ready"
click at [484, 370] on select "Waiting for Artwork Waiting for Diecut Waiting for Mockup Waiting for DTP Waiti…" at bounding box center [675, 379] width 382 height 19
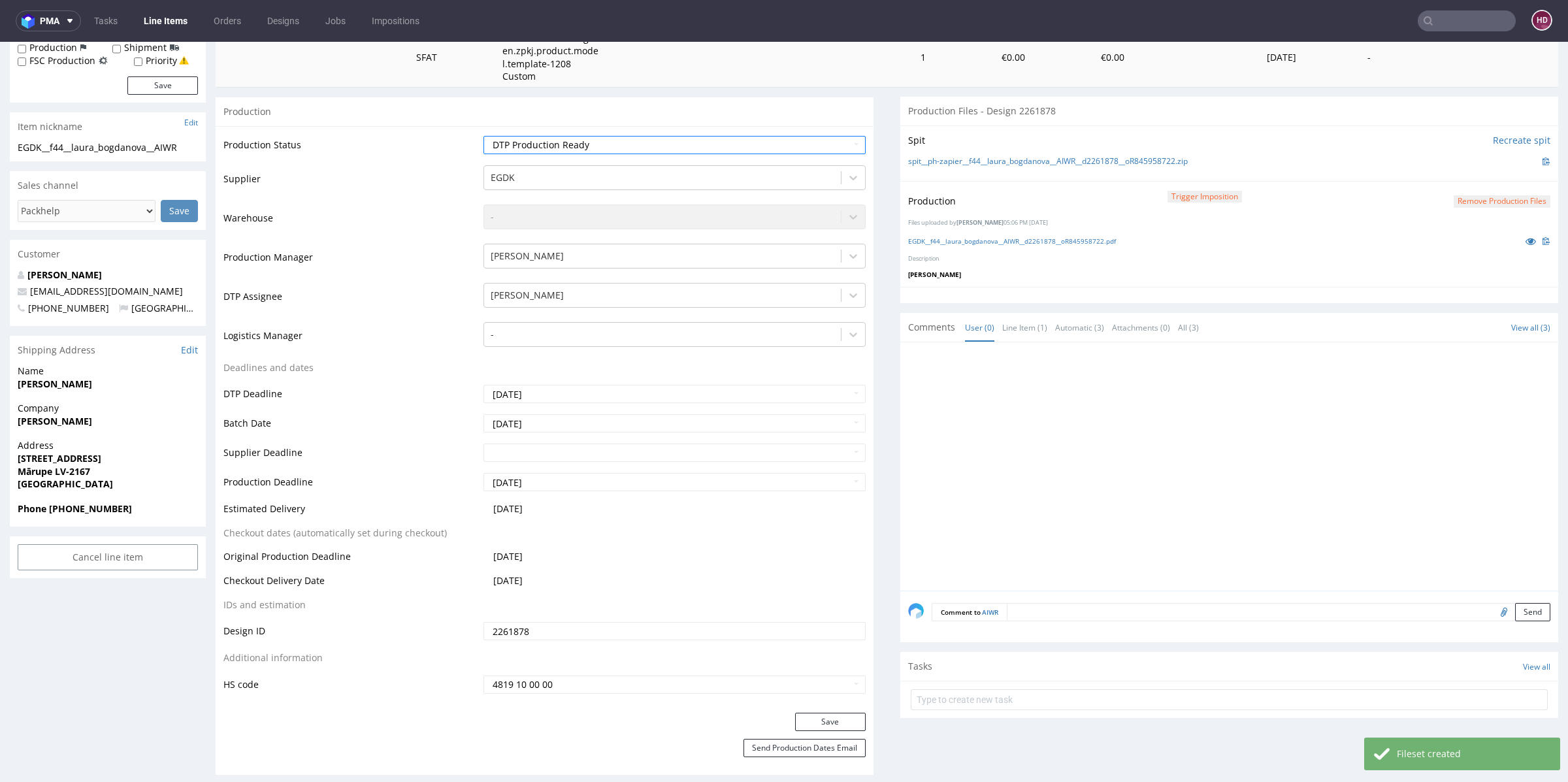
scroll to position [281, 0]
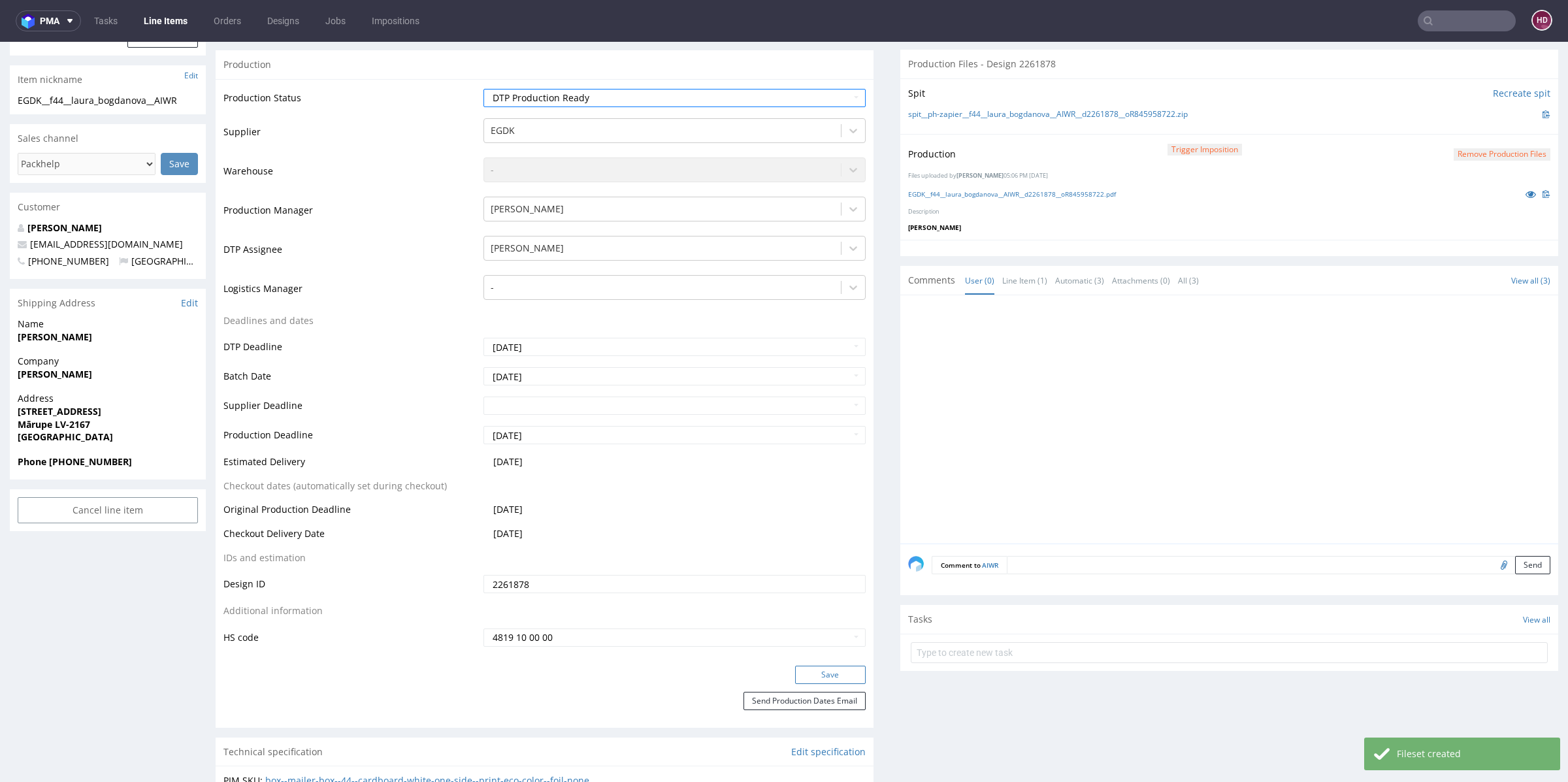
click at [815, 668] on button "Save" at bounding box center [831, 674] width 71 height 19
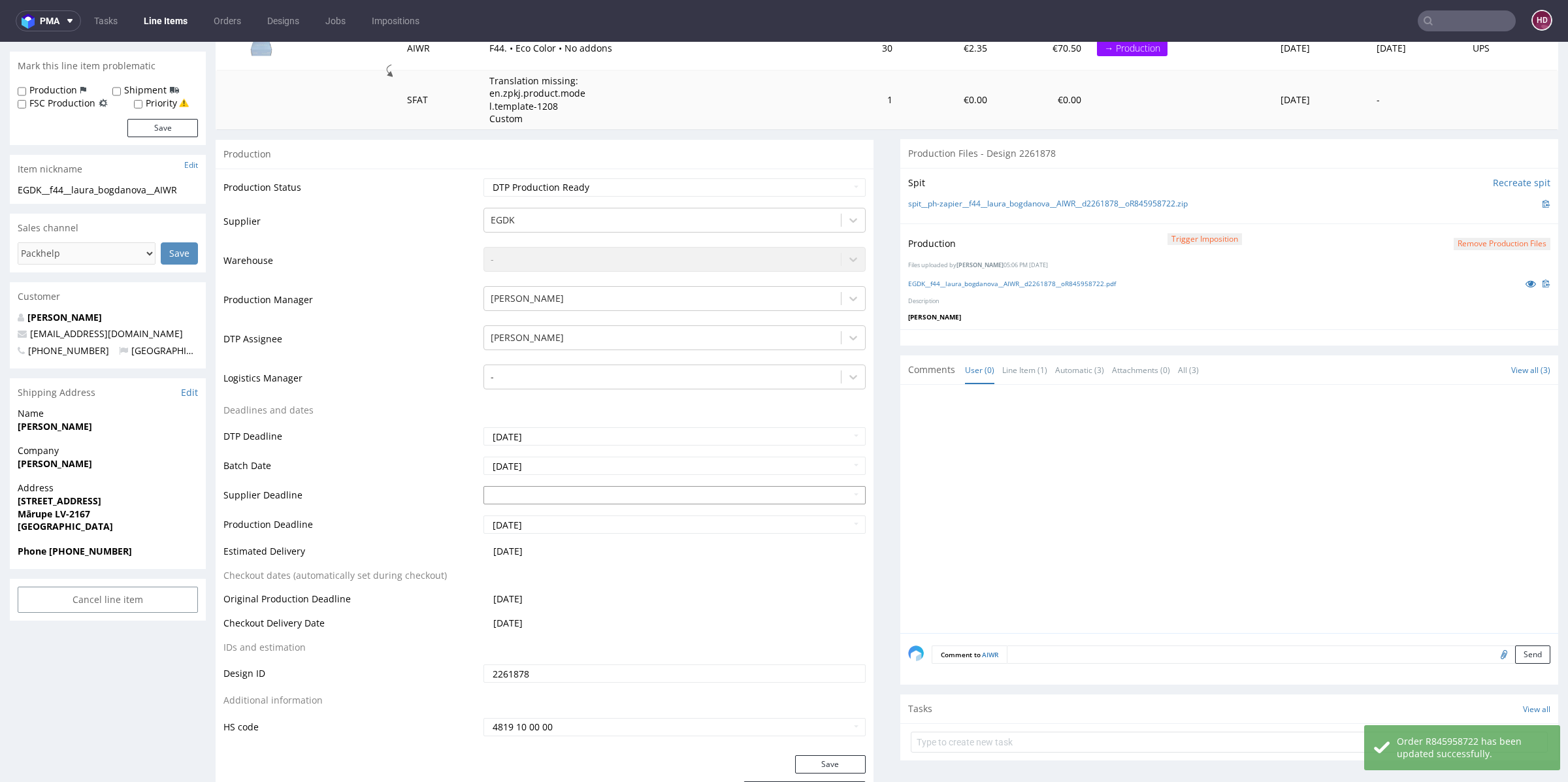
scroll to position [23, 0]
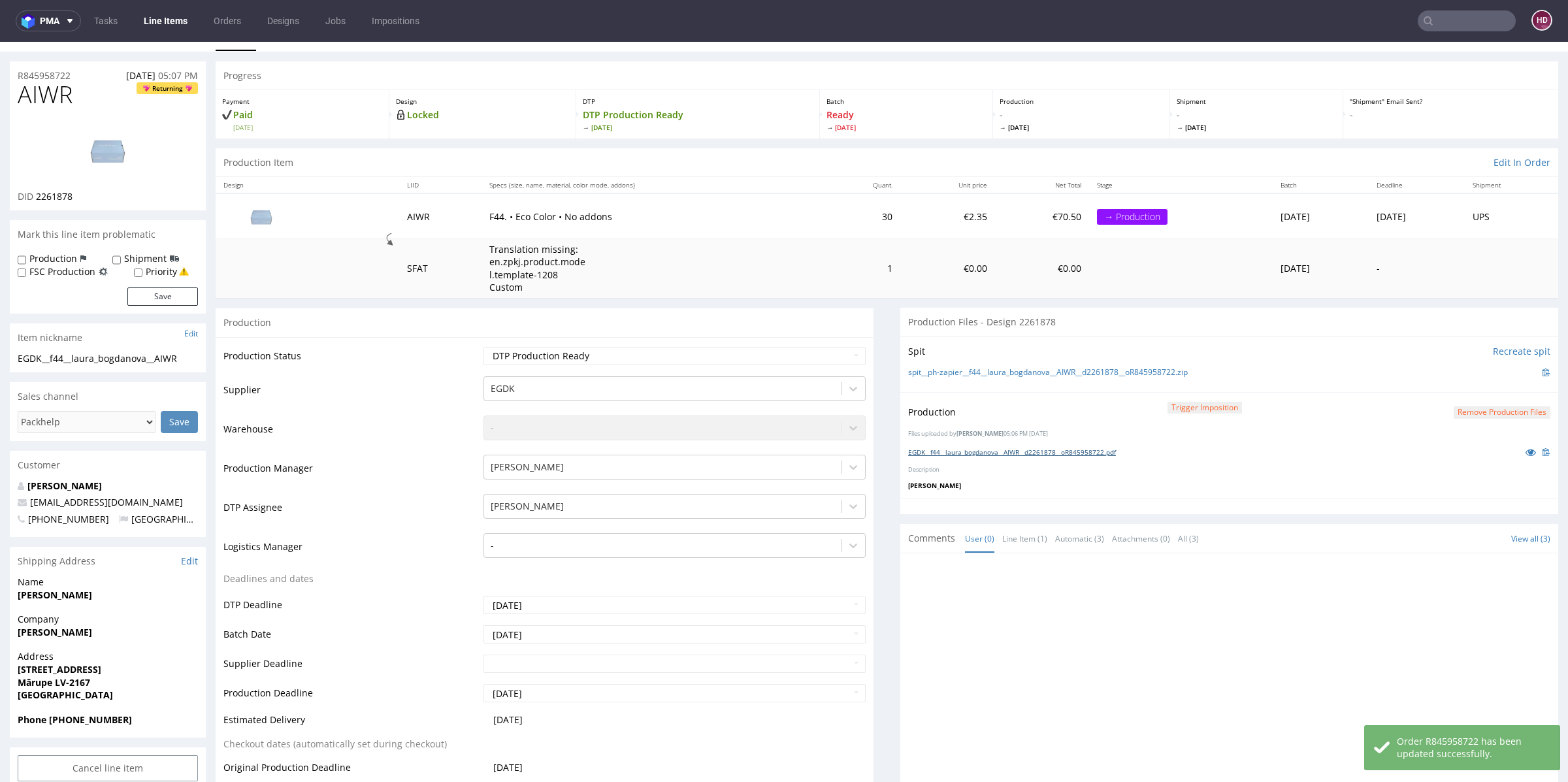
click at [999, 452] on link "EGDK__f44__laura_bogdanova__AIWR__d2261878__oR845958722.pdf" at bounding box center [1012, 452] width 207 height 9
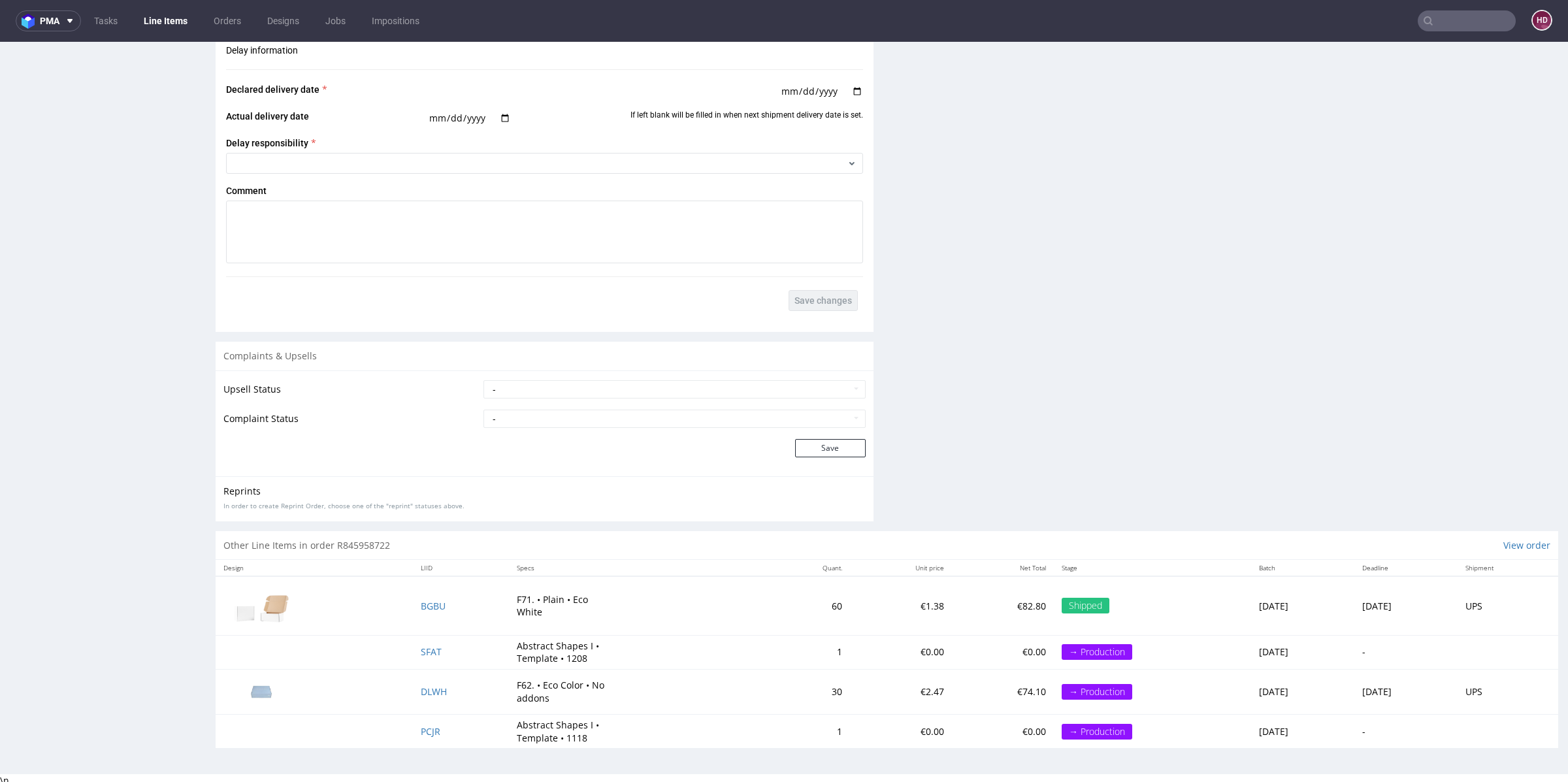
scroll to position [4, 0]
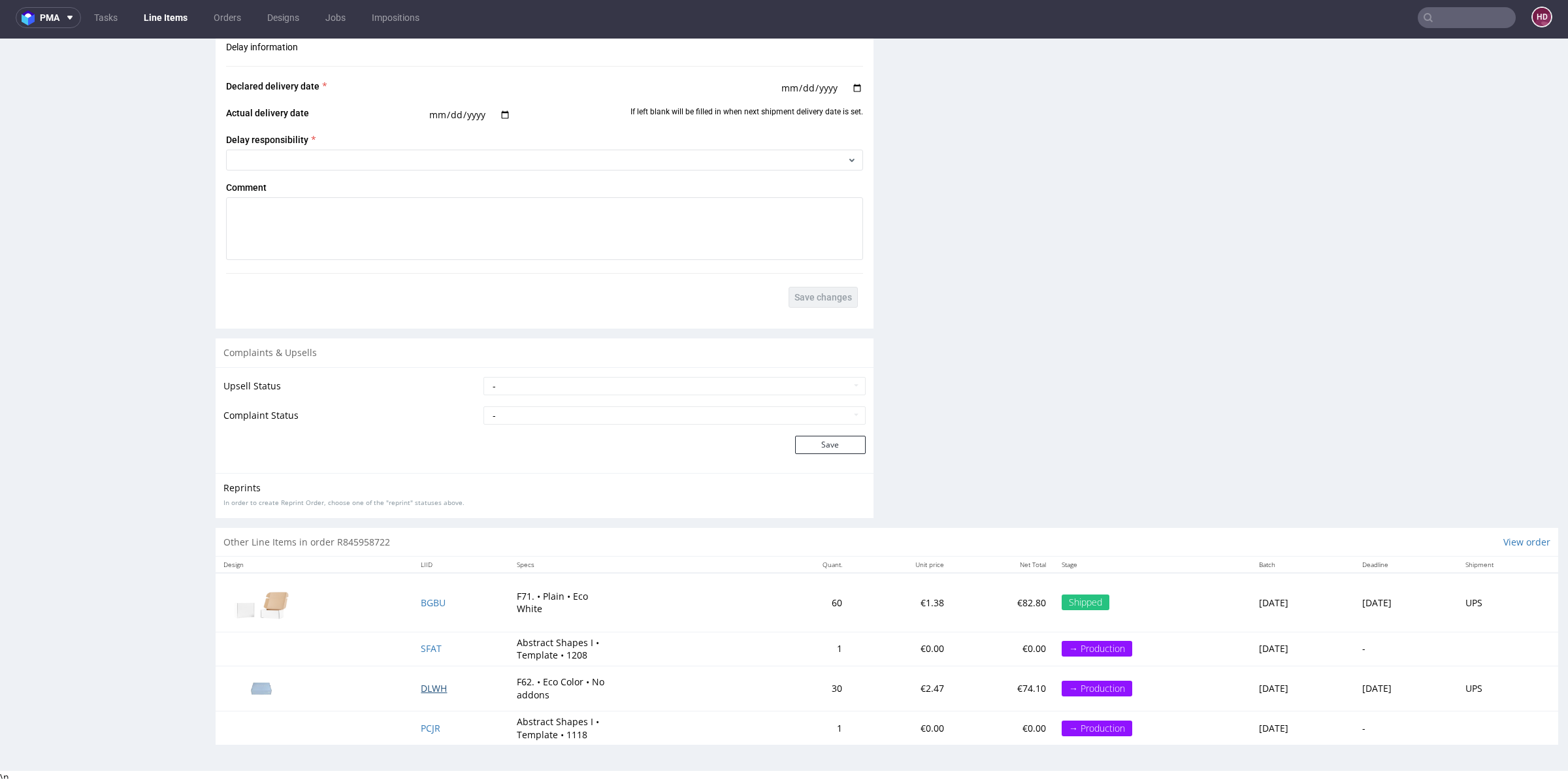
click at [422, 683] on span "DLWH" at bounding box center [434, 688] width 26 height 12
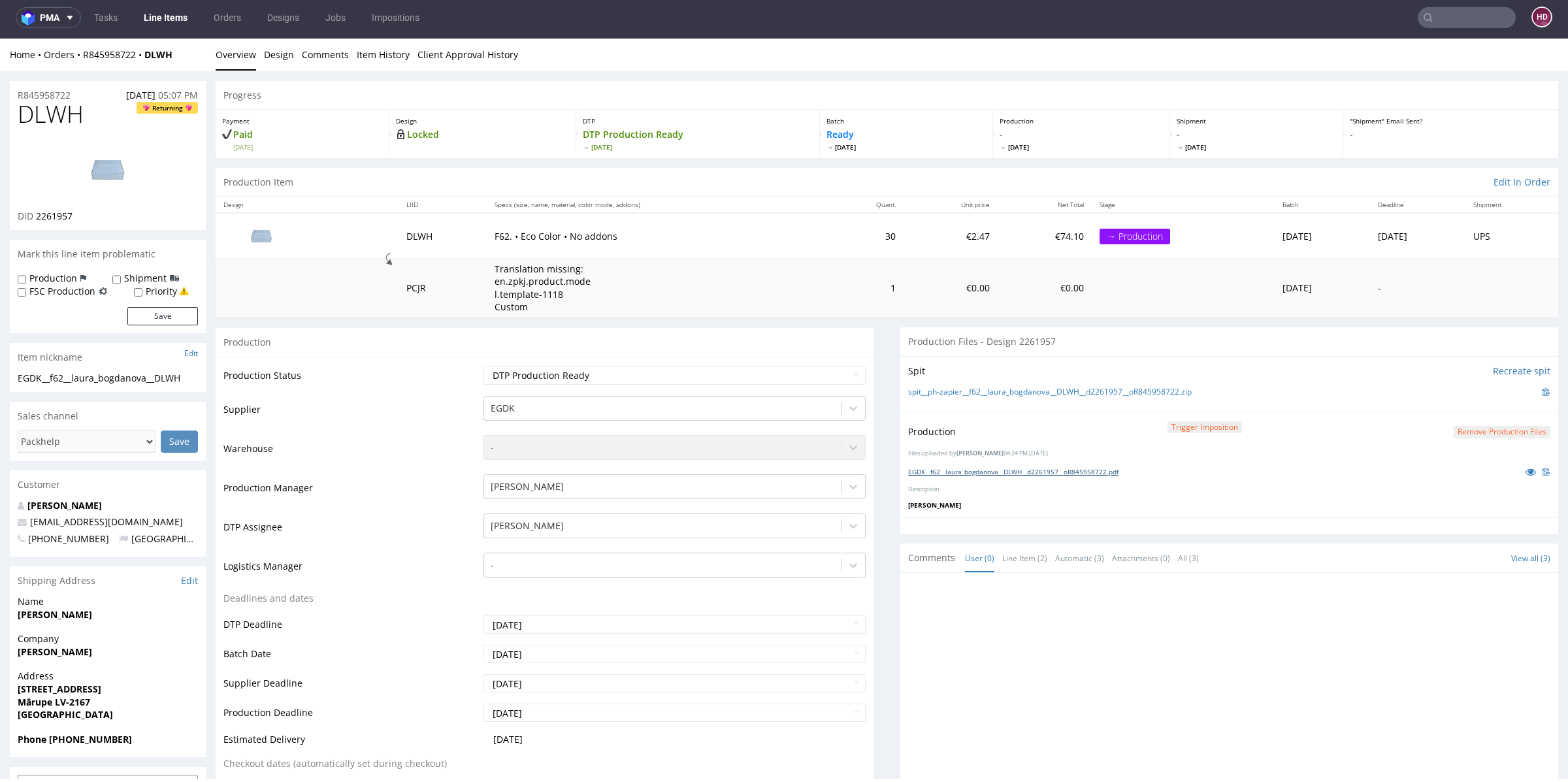
click at [1024, 471] on link "EGDK__f62__laura_bogdanova__DLWH__d2261957__oR845958722.pdf" at bounding box center [1014, 471] width 210 height 9
click at [1035, 473] on link "EGDK__f62__laura_bogdanova__DLWH__d2261957__oR845958722.pdf" at bounding box center [1014, 471] width 210 height 9
click at [264, 53] on link "Design" at bounding box center [279, 55] width 30 height 32
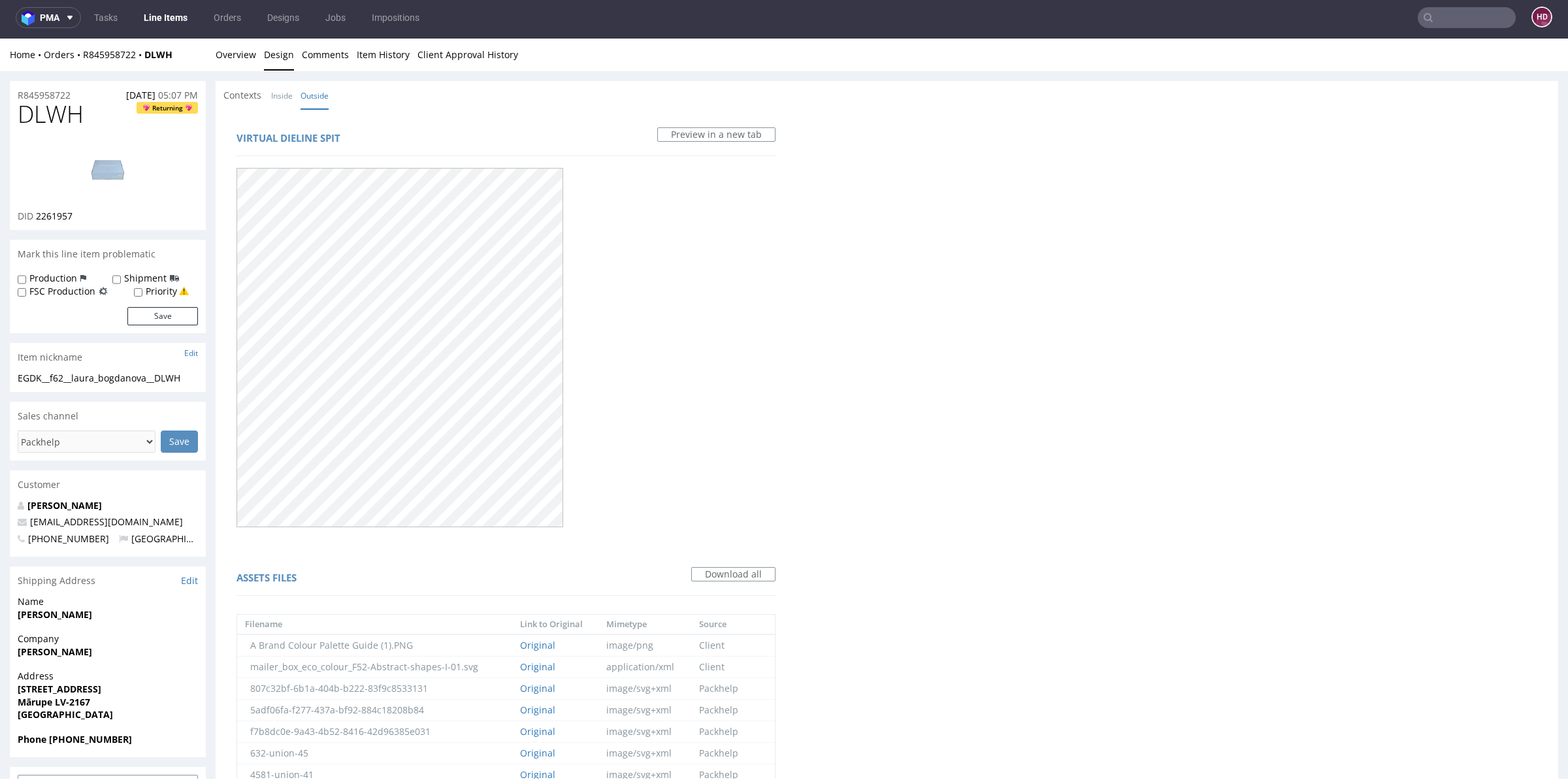
click at [100, 172] on img at bounding box center [108, 169] width 104 height 59
click at [242, 56] on link "Overview" at bounding box center [236, 55] width 41 height 32
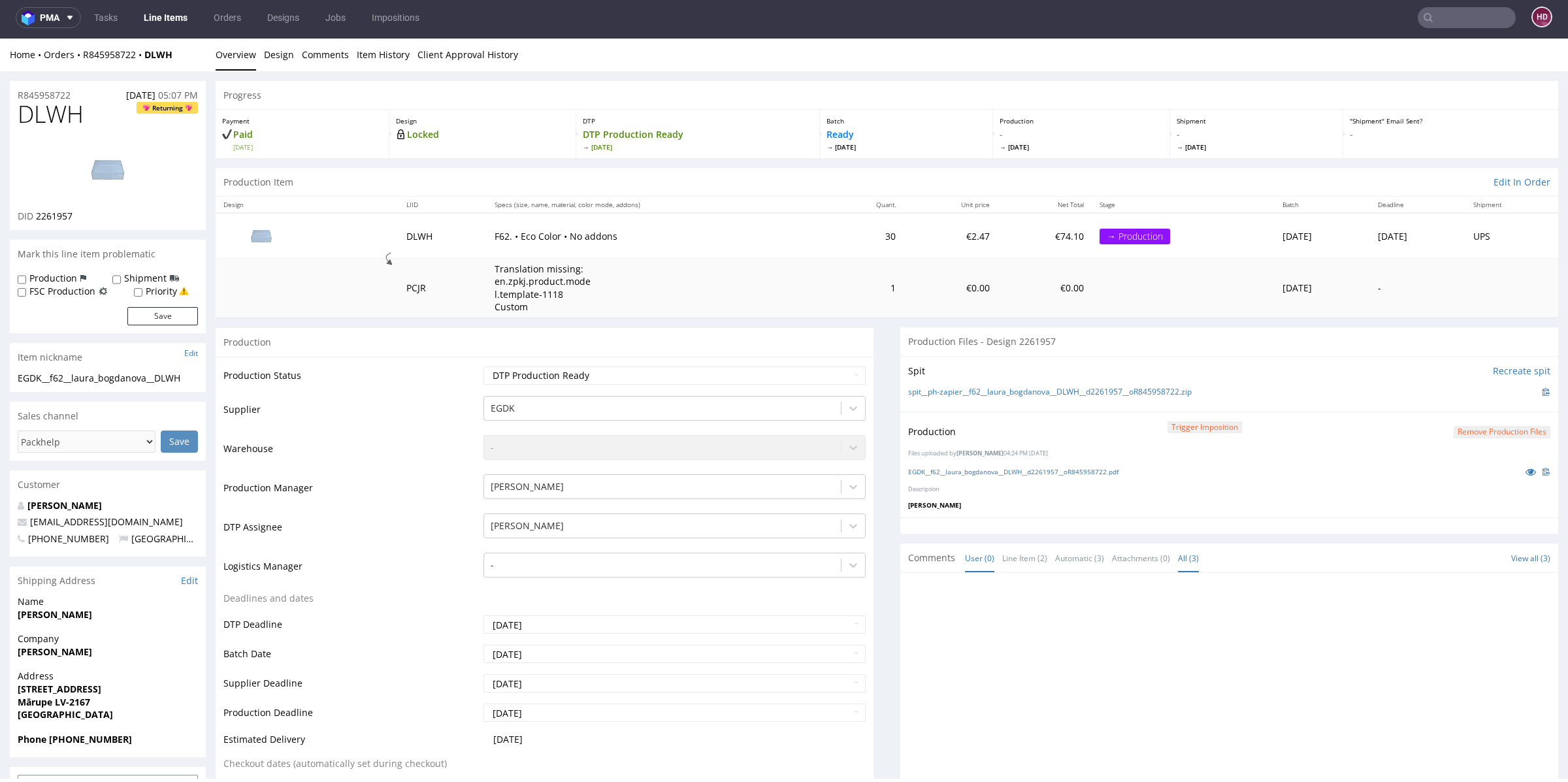
click at [1180, 545] on link "All (3)" at bounding box center [1188, 558] width 21 height 28
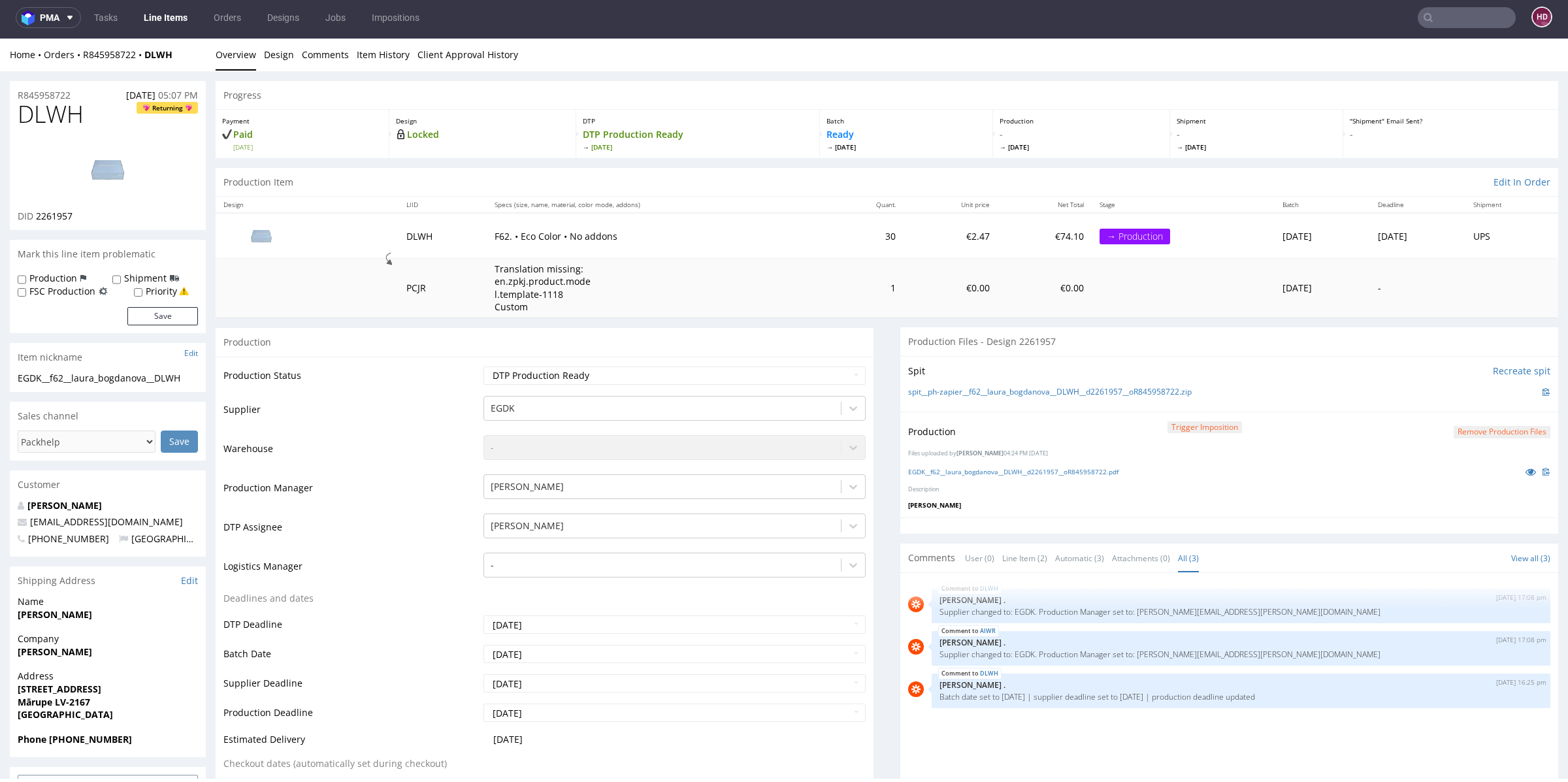
click at [1353, 524] on div at bounding box center [1229, 525] width 658 height 17
click at [974, 556] on link "User (0)" at bounding box center [979, 558] width 29 height 28
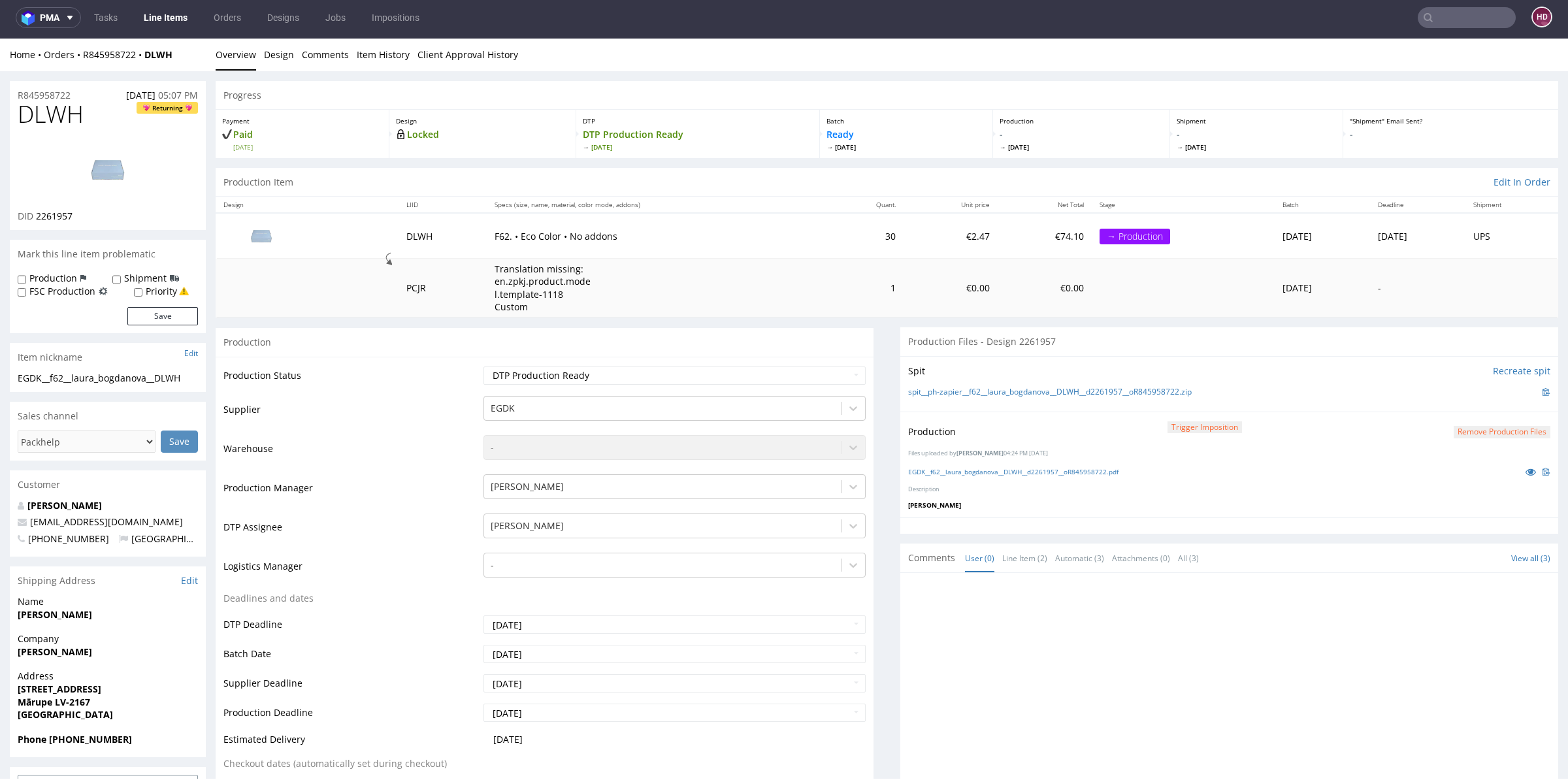
click at [1466, 428] on button "Remove production files" at bounding box center [1503, 432] width 97 height 12
click at [1461, 402] on link "Yes" at bounding box center [1457, 402] width 37 height 19
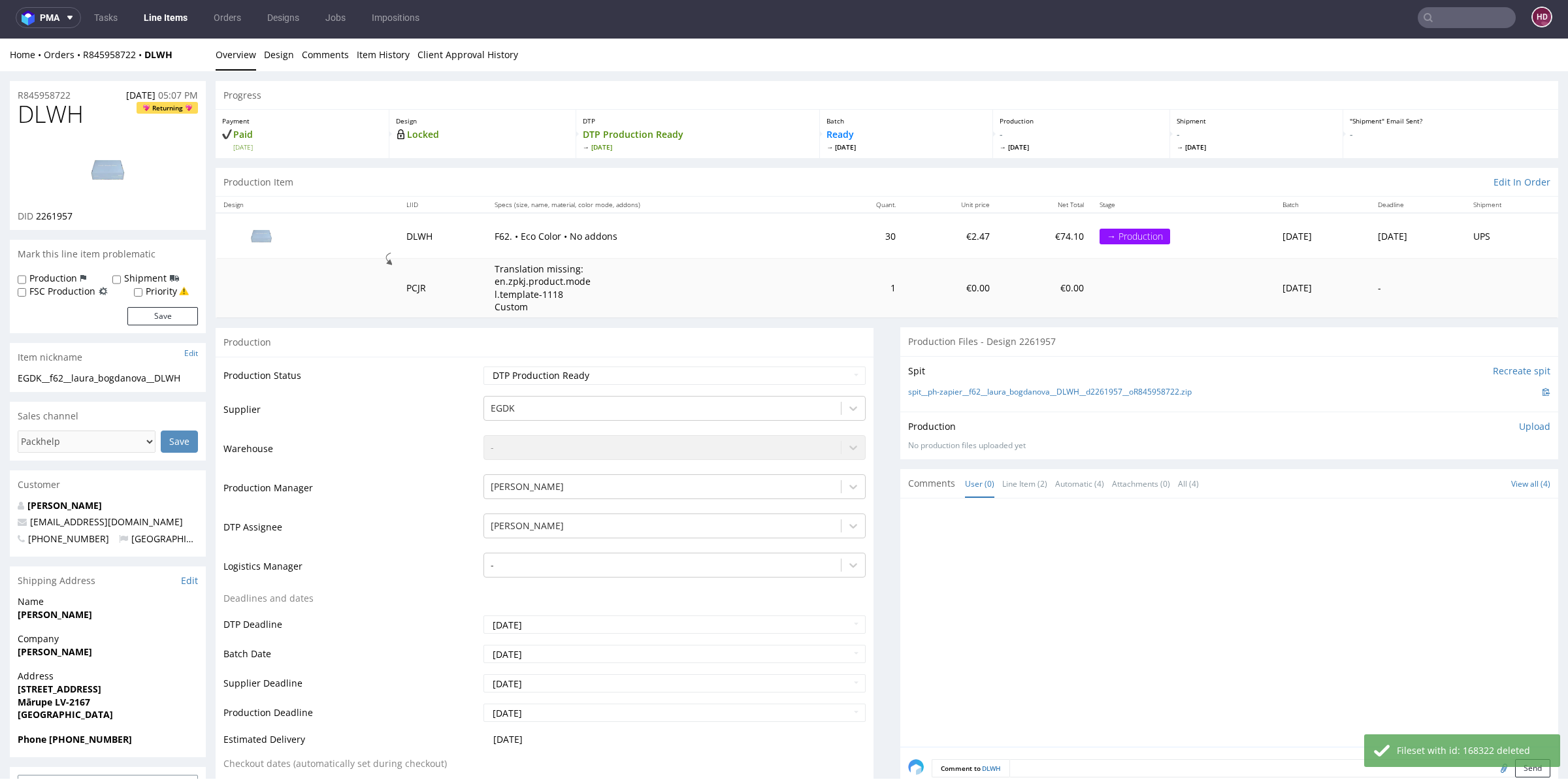
click at [1519, 426] on p "Upload" at bounding box center [1535, 426] width 32 height 13
click at [1433, 486] on div "Add files" at bounding box center [1458, 486] width 65 height 19
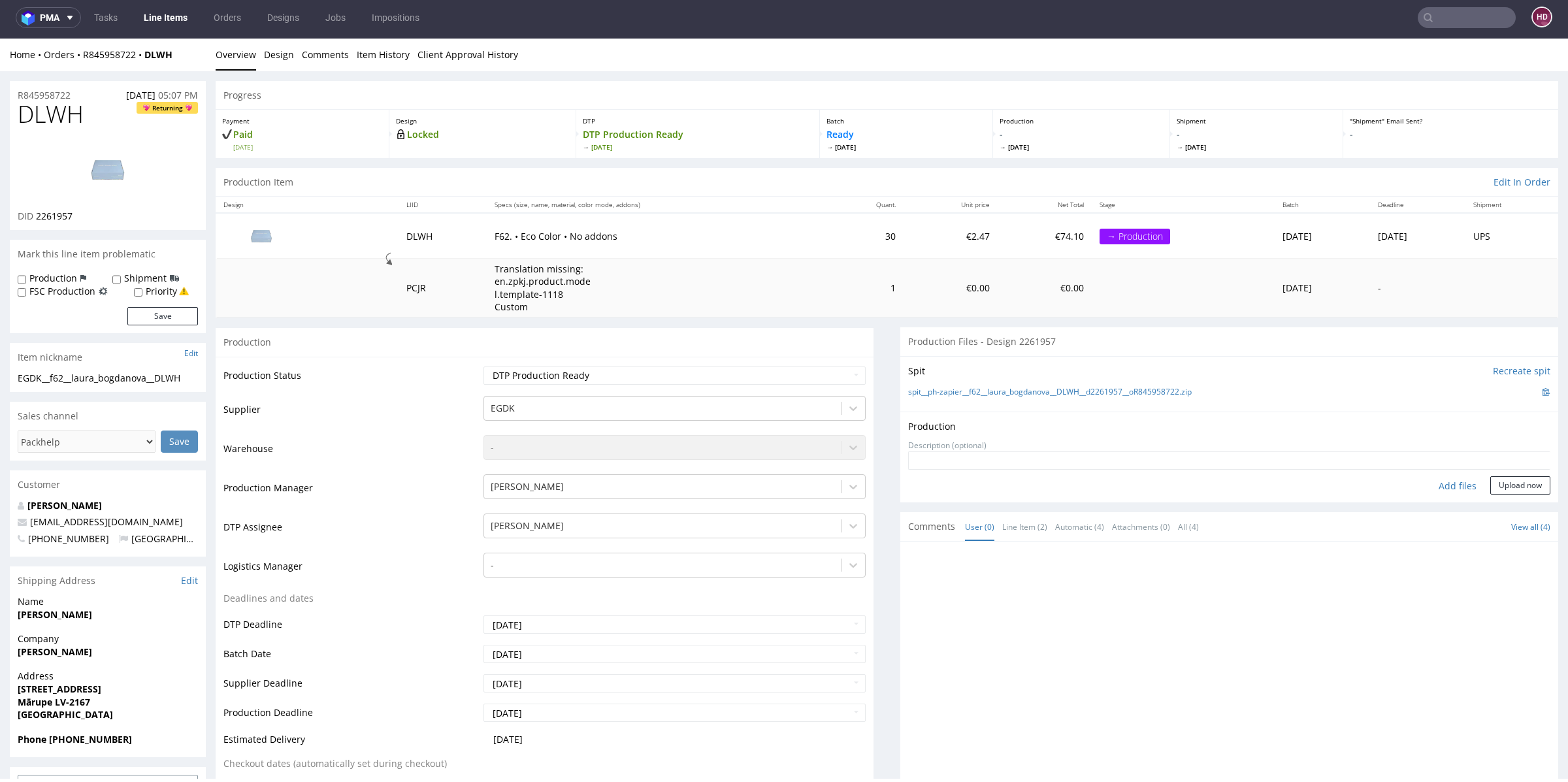
type input "C:\fakepath\EGDK__f62__laura_bogdanova__DLWH__d2261957__oR845958722 .pdf"
click at [1493, 507] on button "Upload now" at bounding box center [1520, 506] width 60 height 19
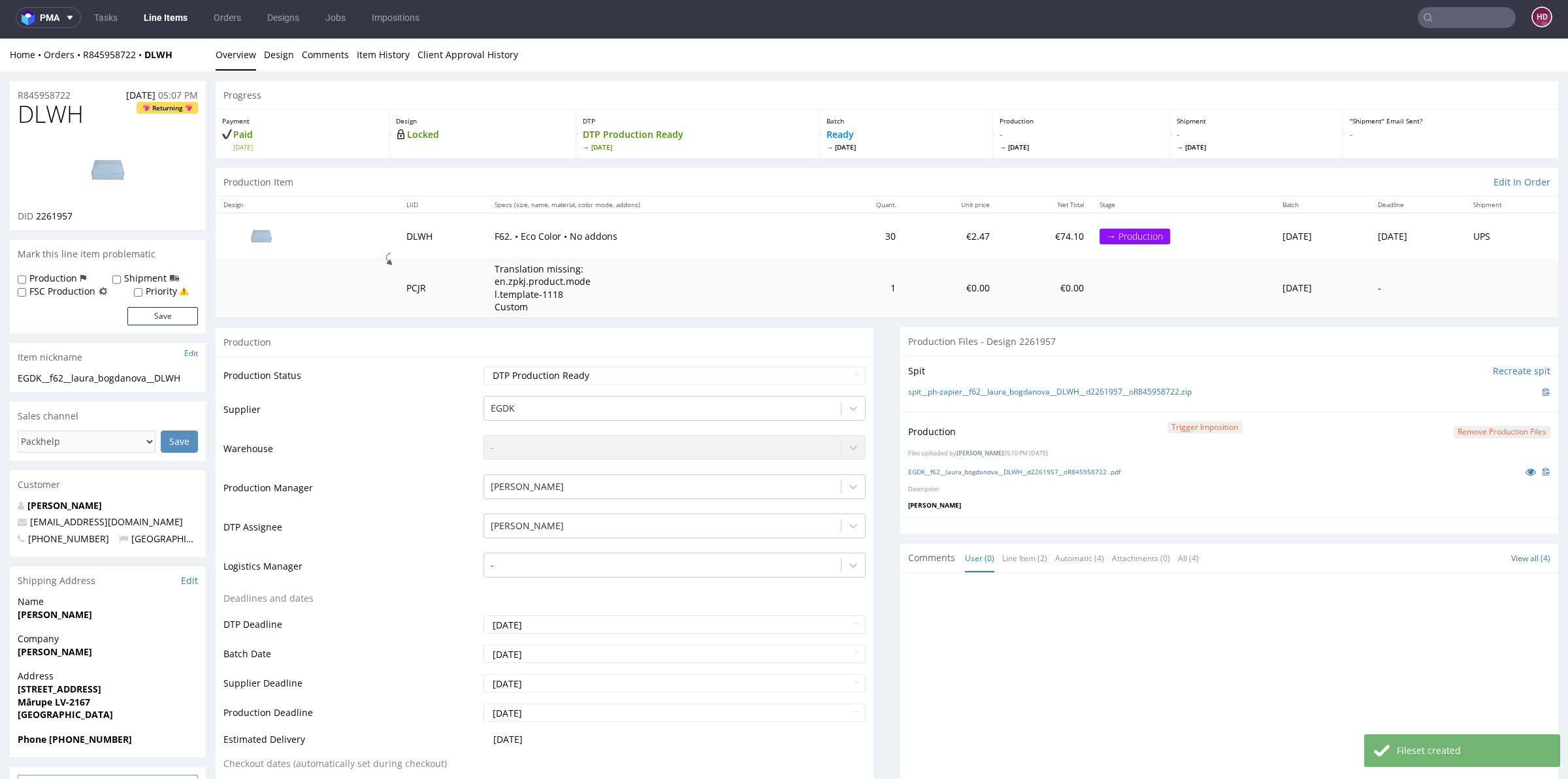
click at [155, 14] on link "Line Items" at bounding box center [165, 18] width 59 height 21
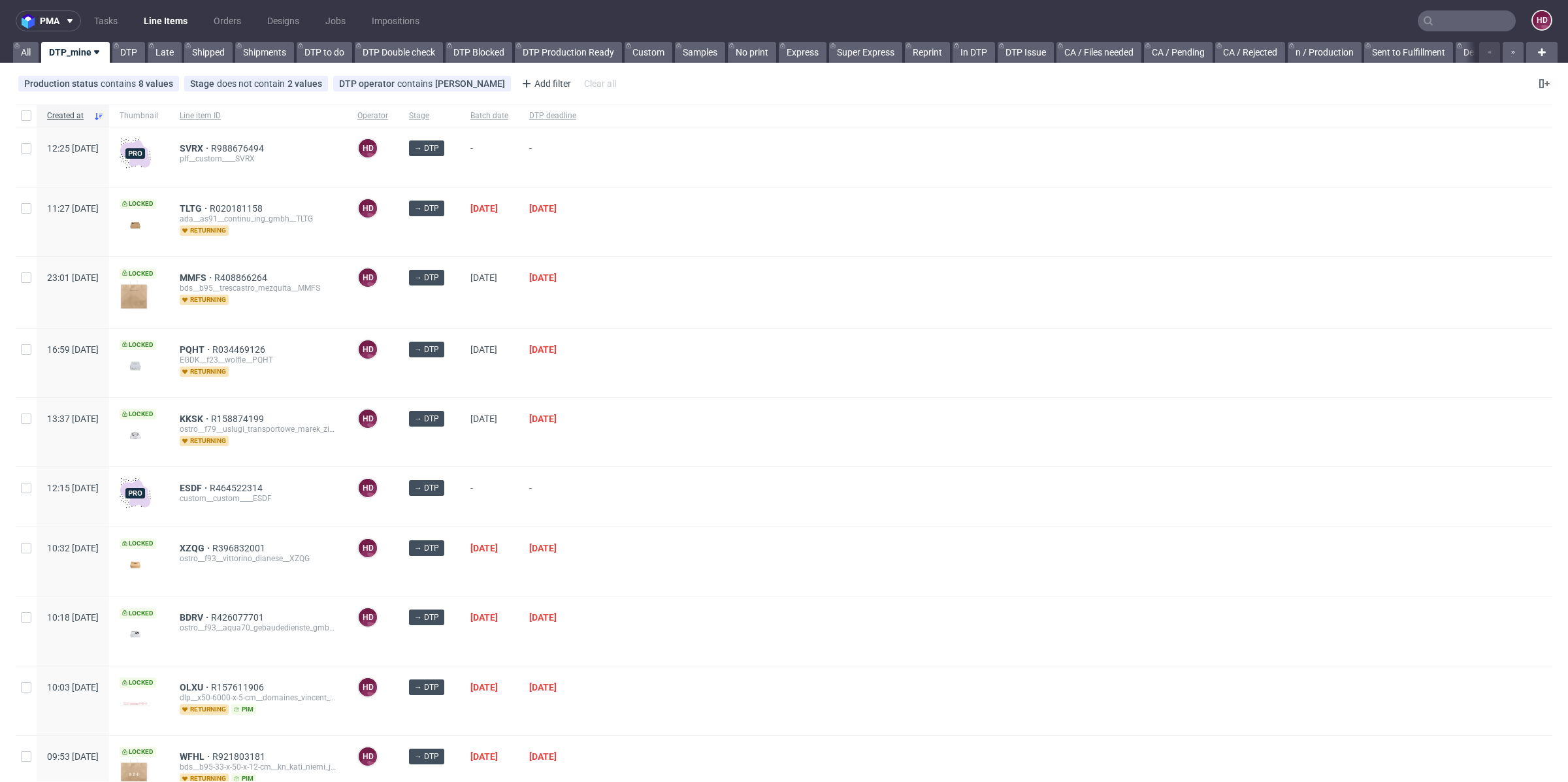
click at [92, 51] on icon at bounding box center [97, 52] width 11 height 11
click at [577, 116] on span "DTP deadline" at bounding box center [552, 116] width 47 height 11
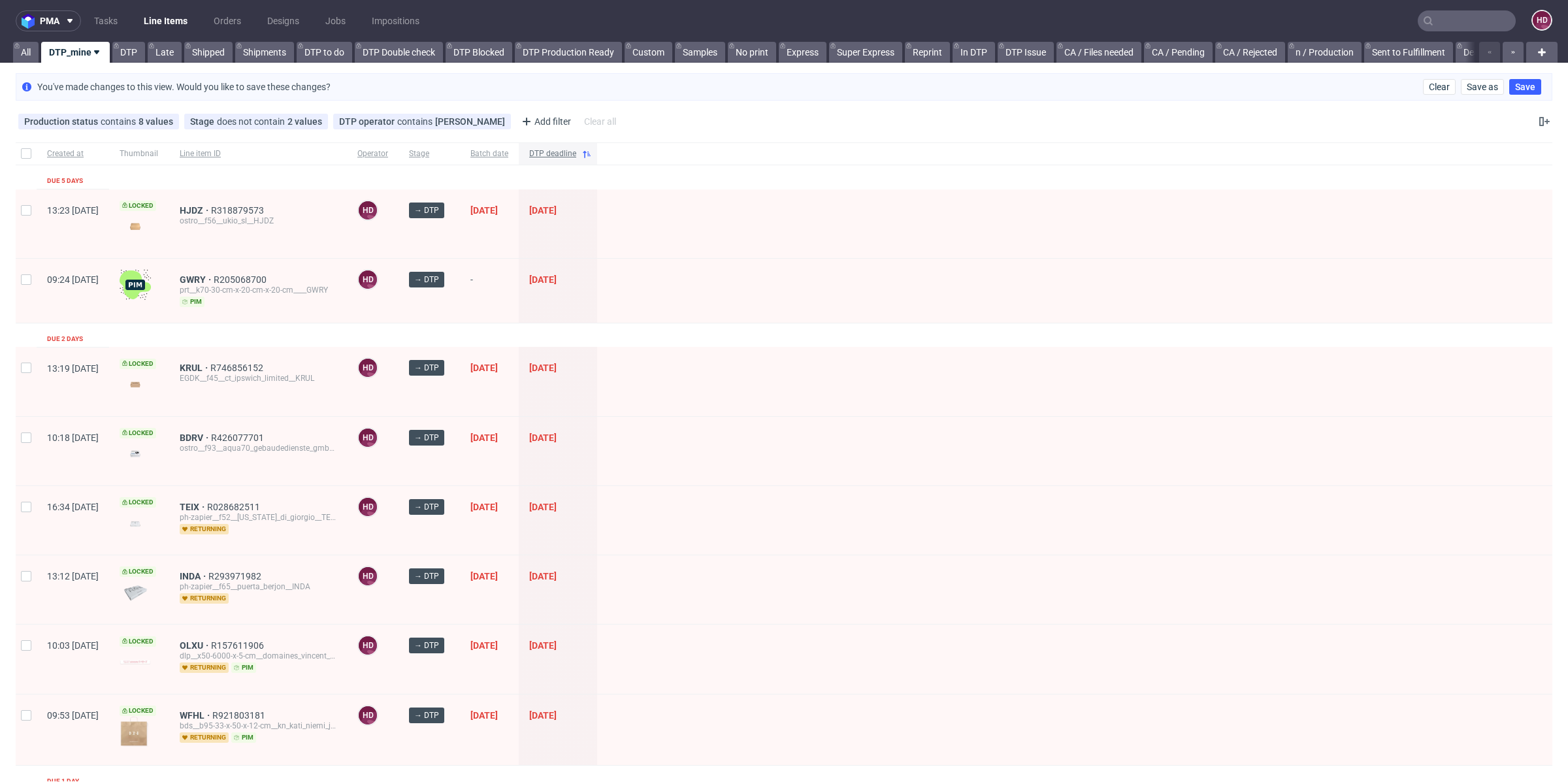
click at [597, 162] on div "DTP deadline" at bounding box center [558, 153] width 79 height 22
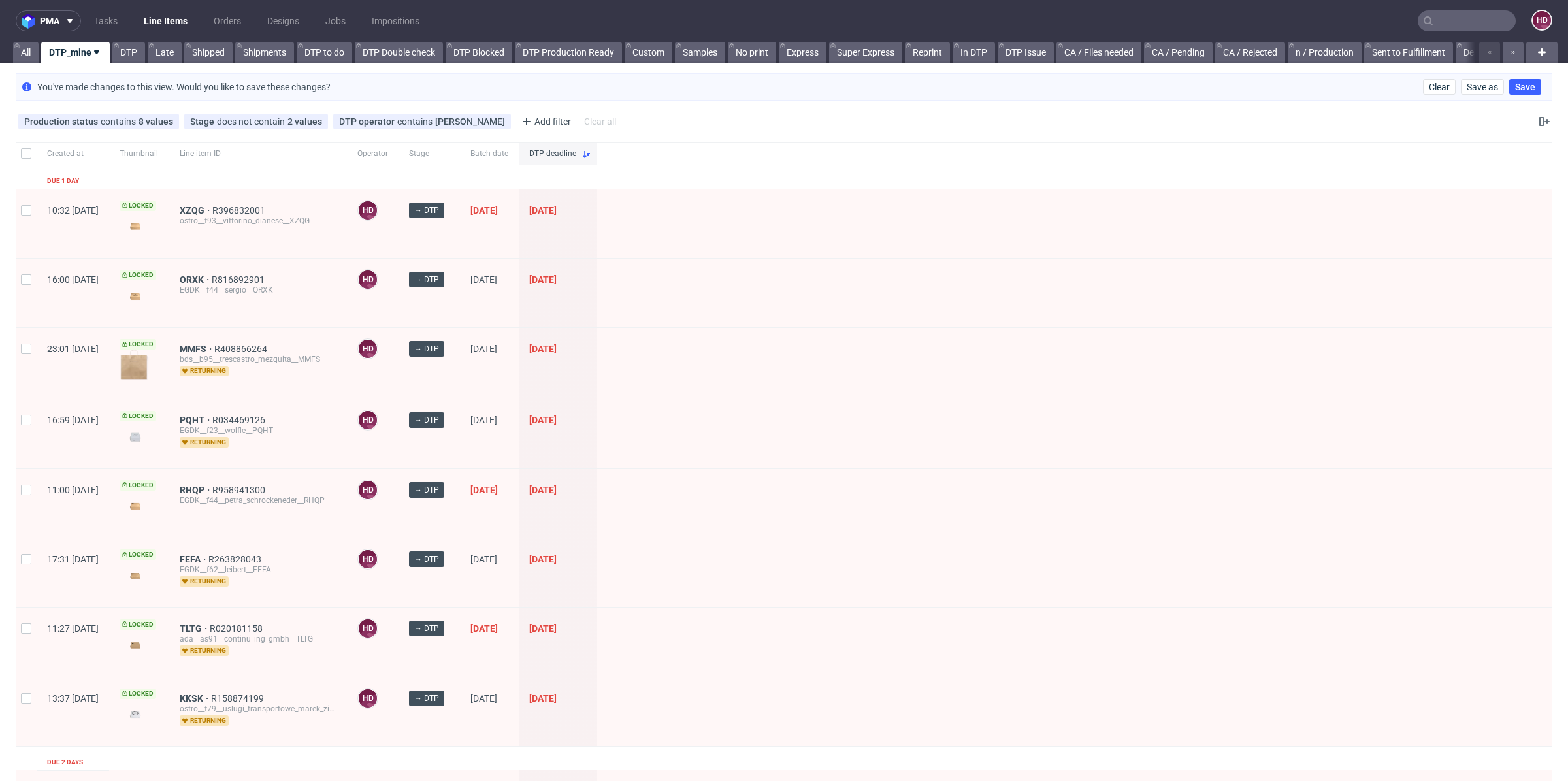
click at [577, 154] on span "DTP deadline" at bounding box center [552, 154] width 47 height 11
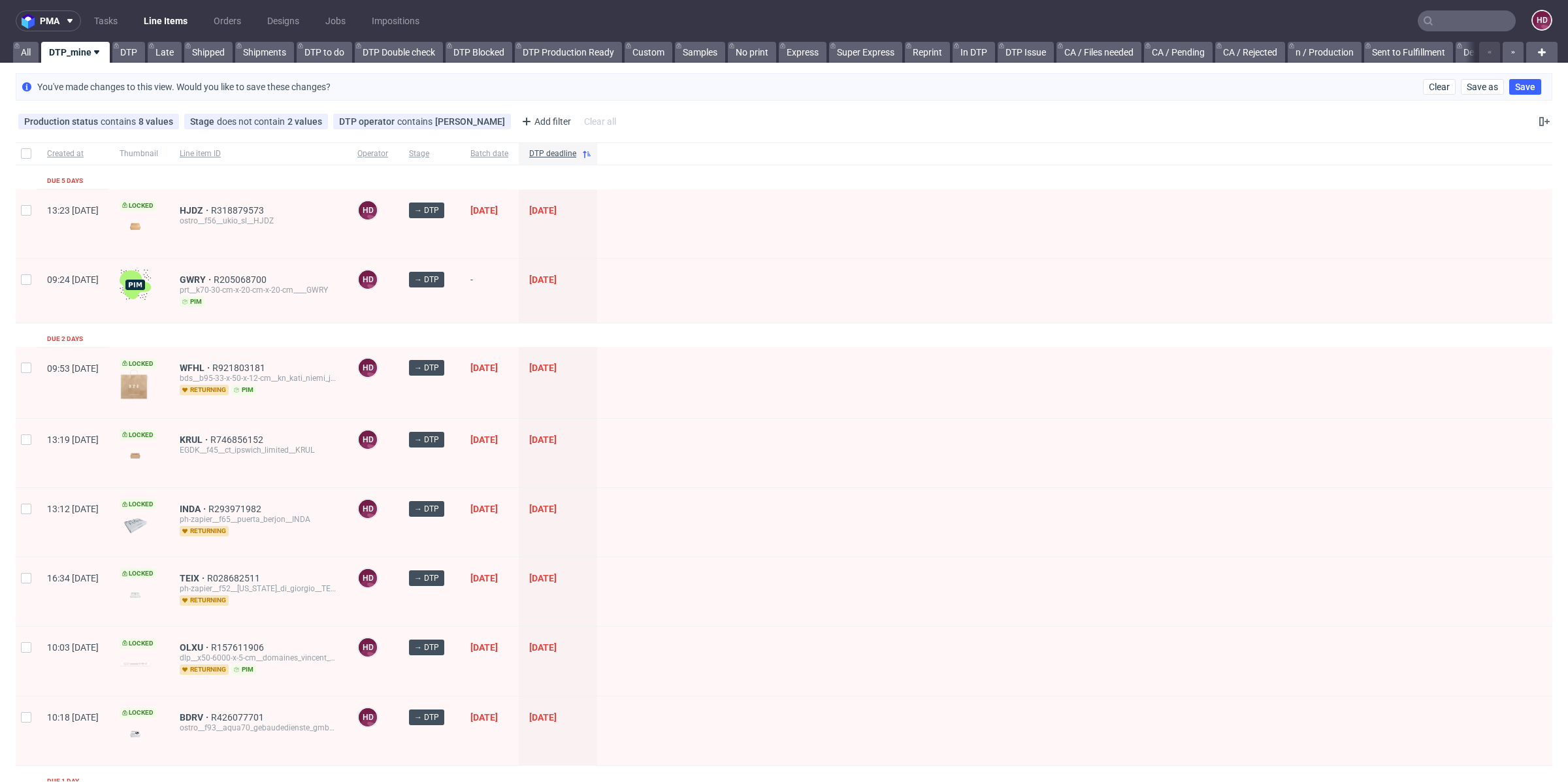
scroll to position [4, 0]
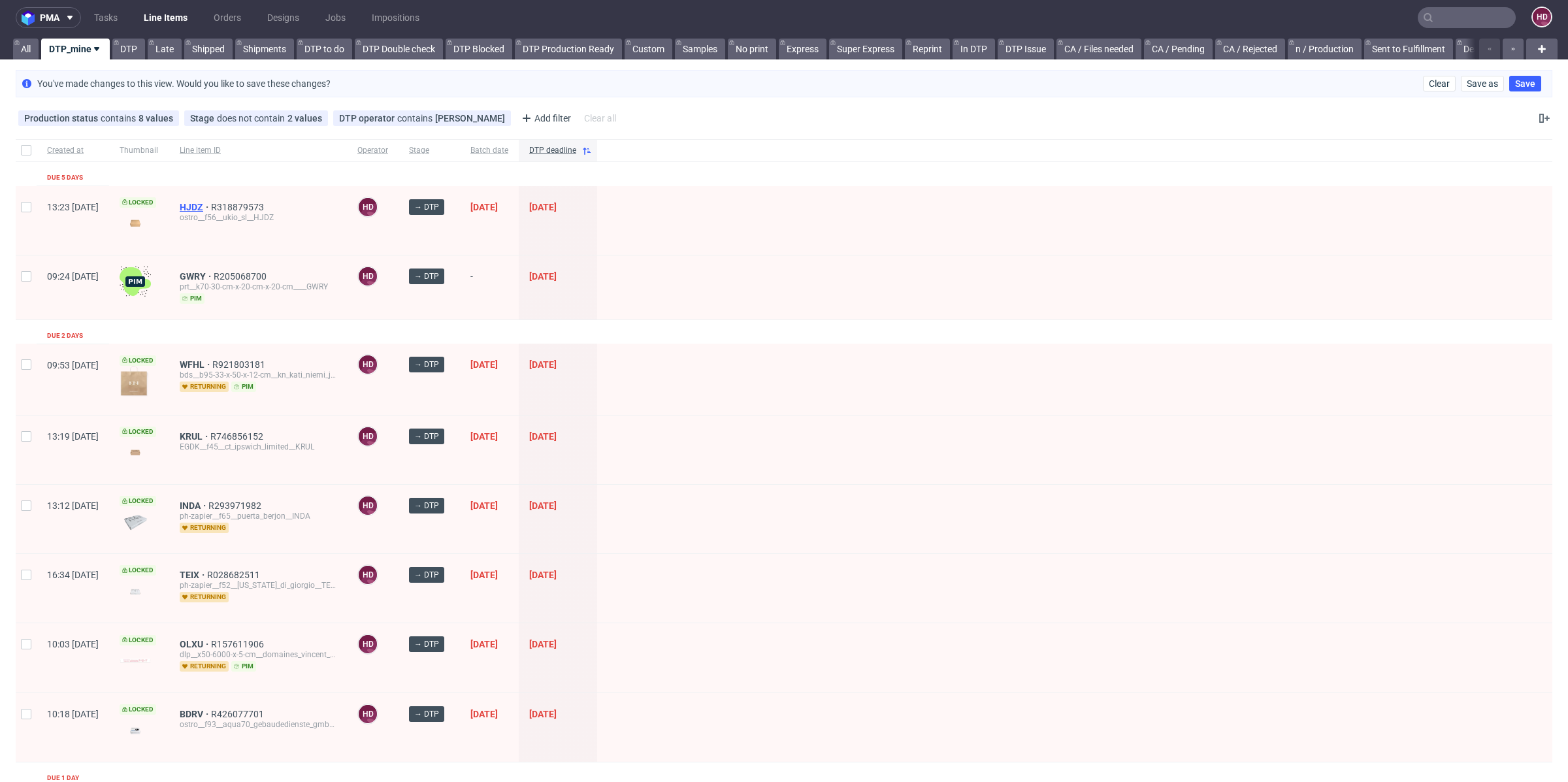
click at [211, 202] on span "HJDZ" at bounding box center [196, 207] width 32 height 11
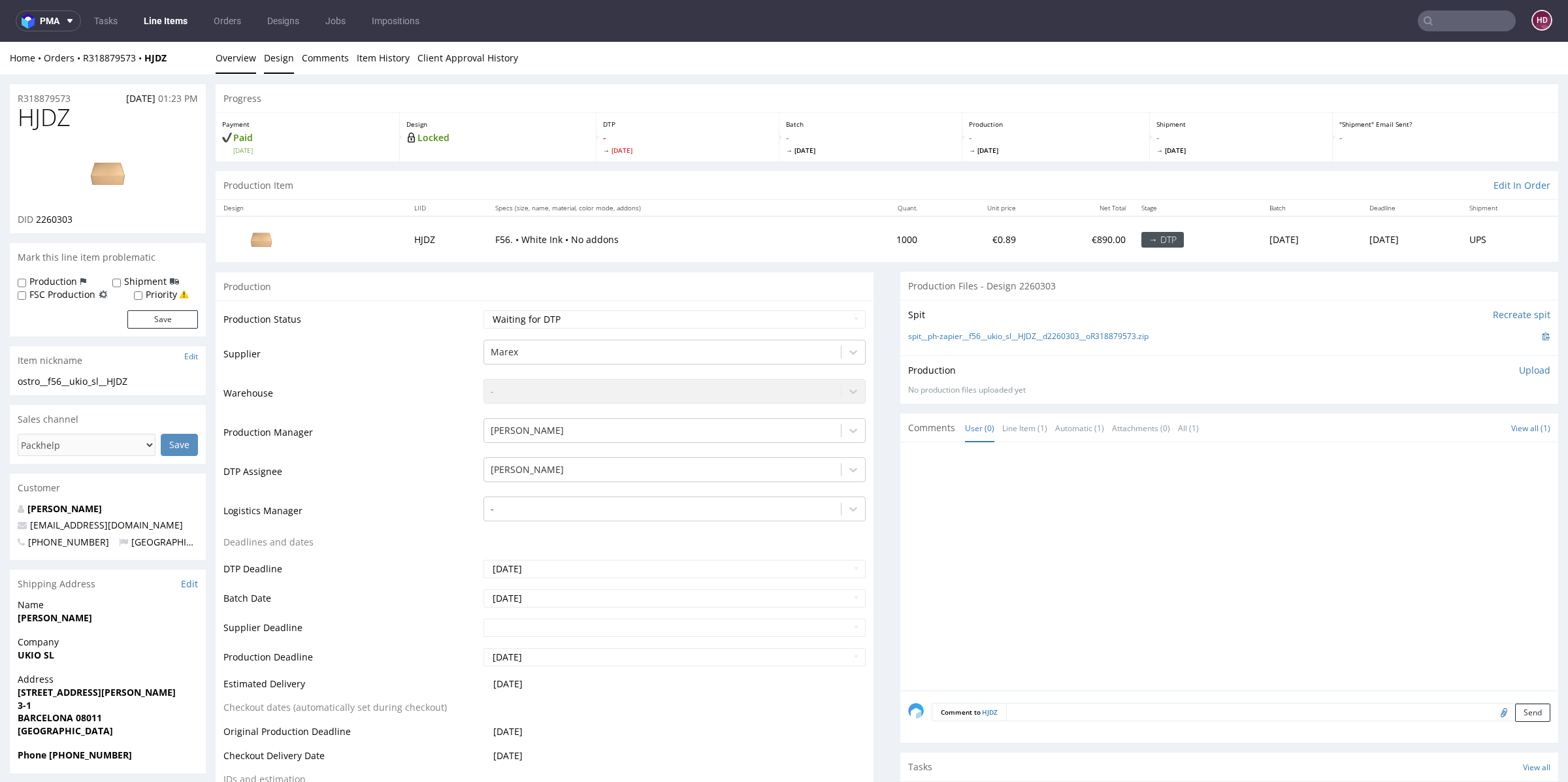
click at [282, 59] on link "Design" at bounding box center [279, 57] width 30 height 32
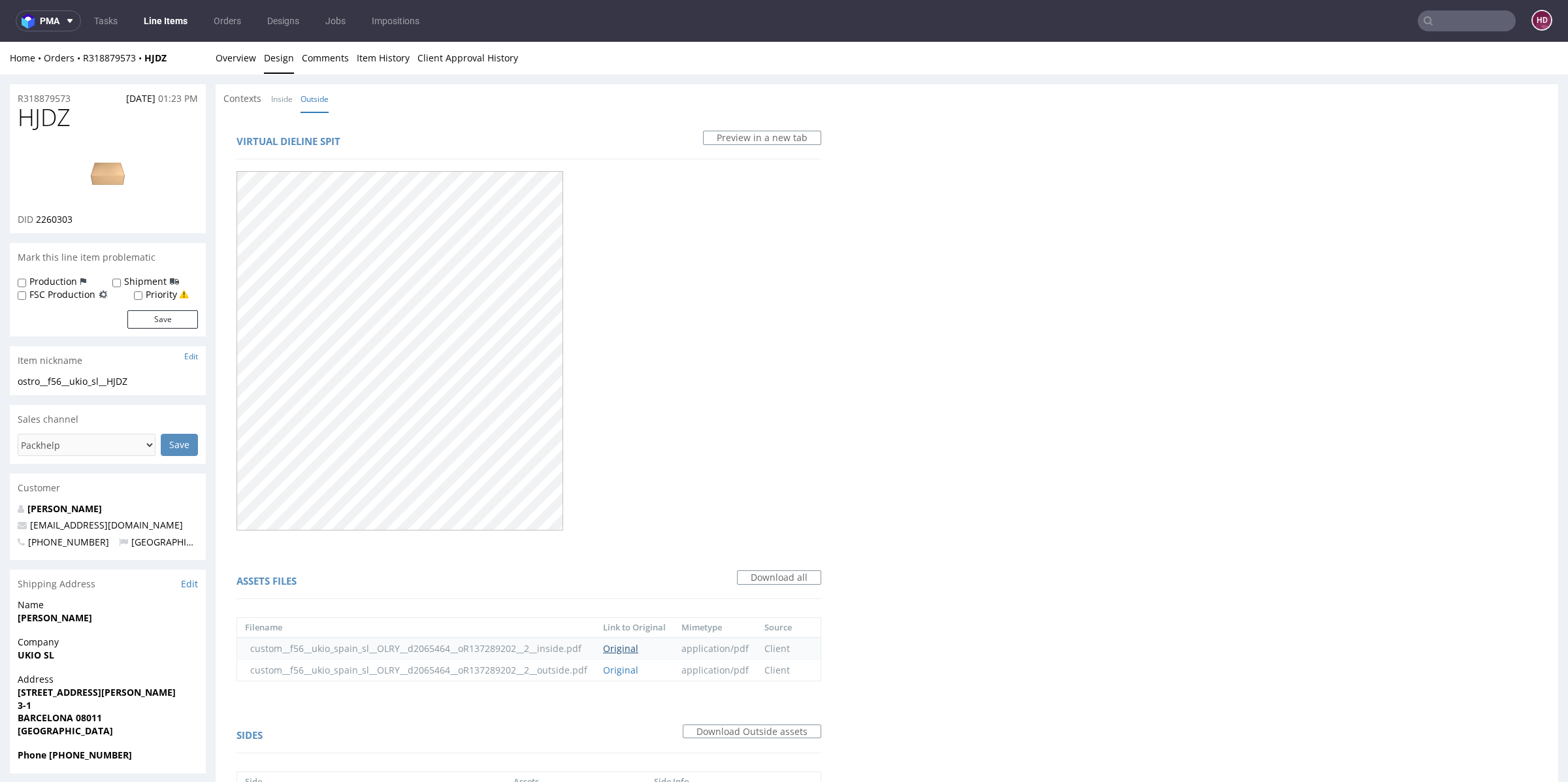
click at [624, 650] on link "Original" at bounding box center [621, 648] width 35 height 12
click at [638, 671] on link "Original" at bounding box center [621, 670] width 35 height 12
click at [245, 61] on link "Overview" at bounding box center [236, 57] width 41 height 32
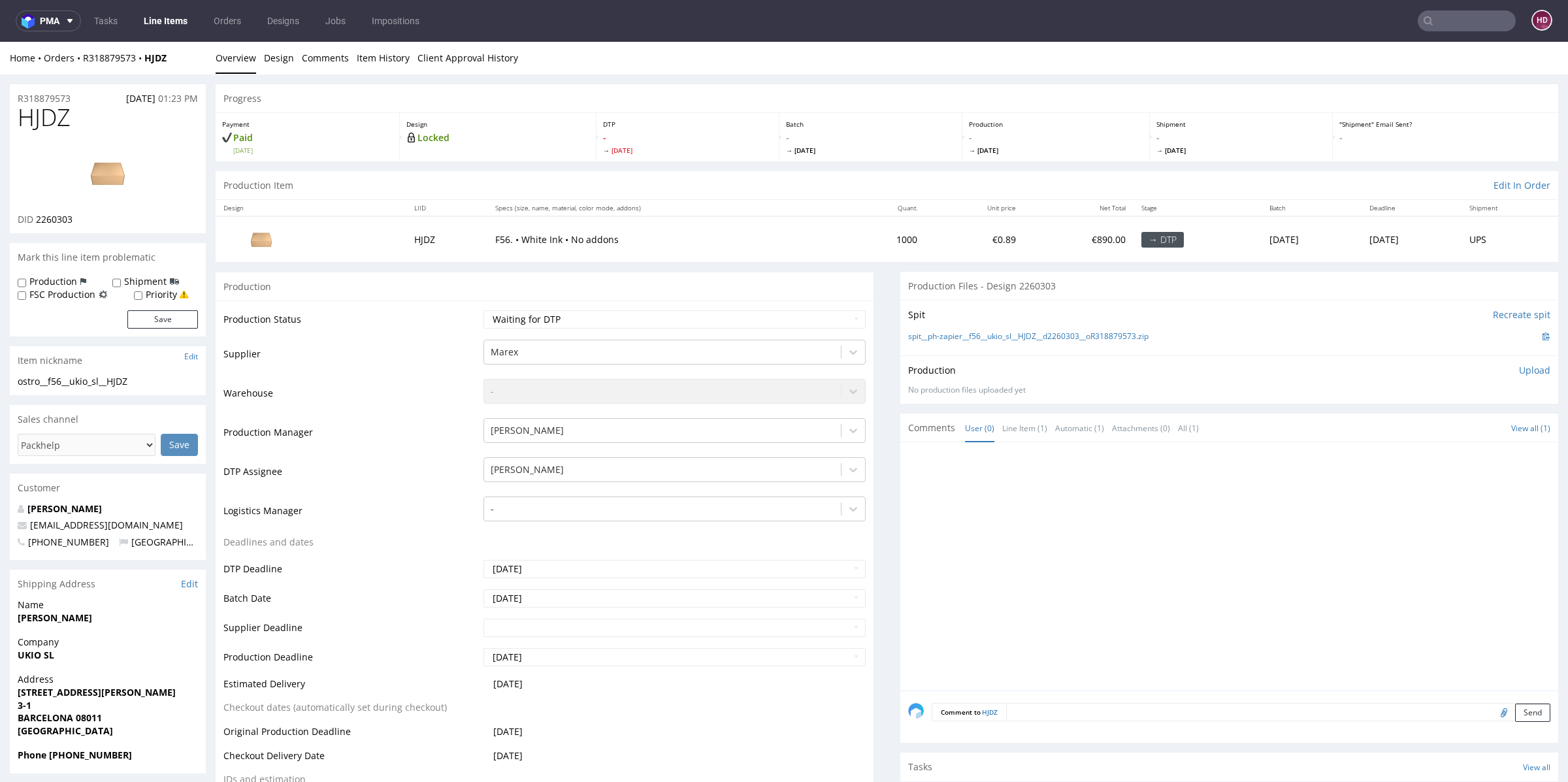
click at [190, 22] on link "Line Items" at bounding box center [165, 21] width 59 height 21
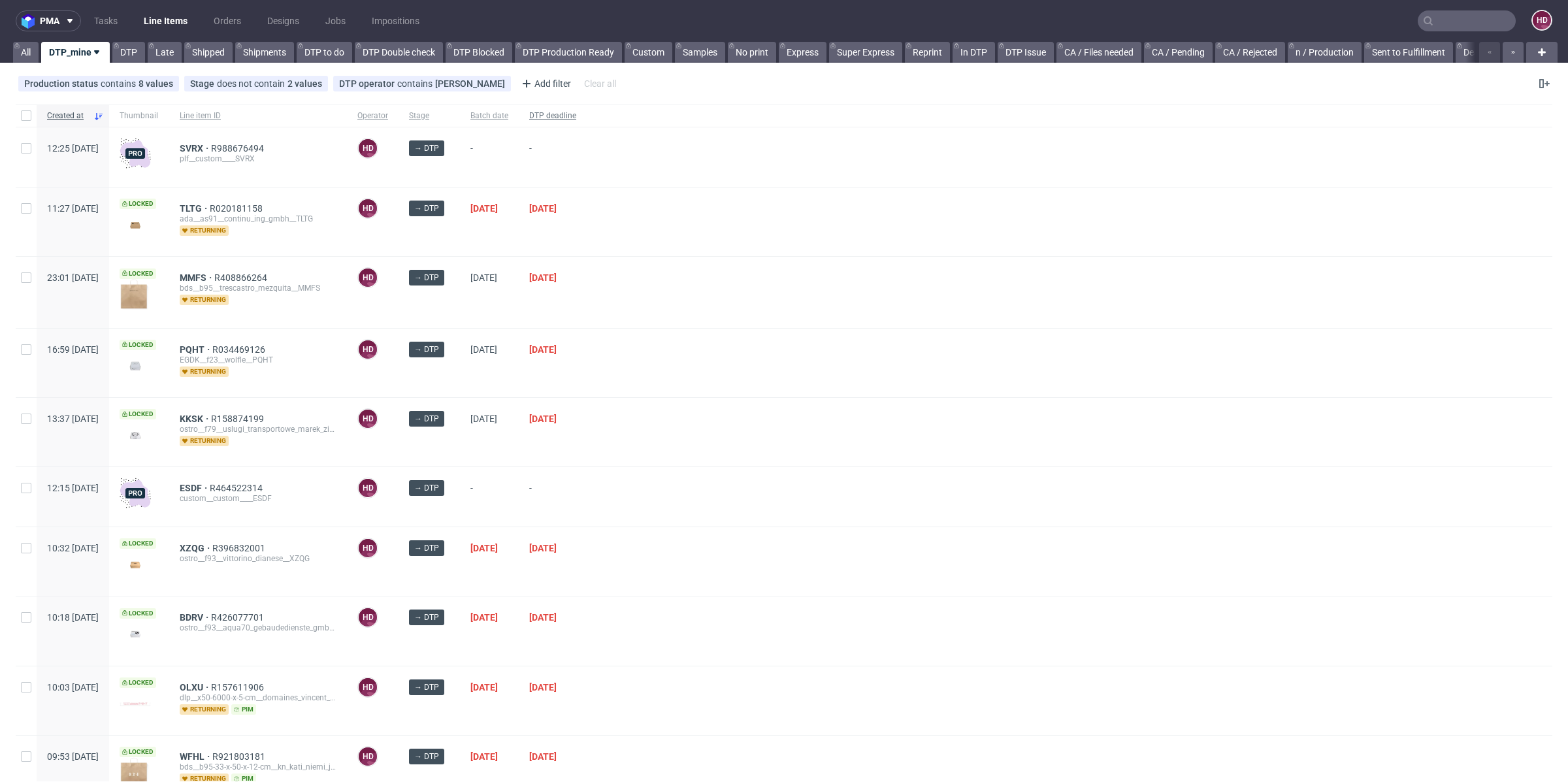
click at [577, 117] on span "DTP deadline" at bounding box center [552, 116] width 47 height 11
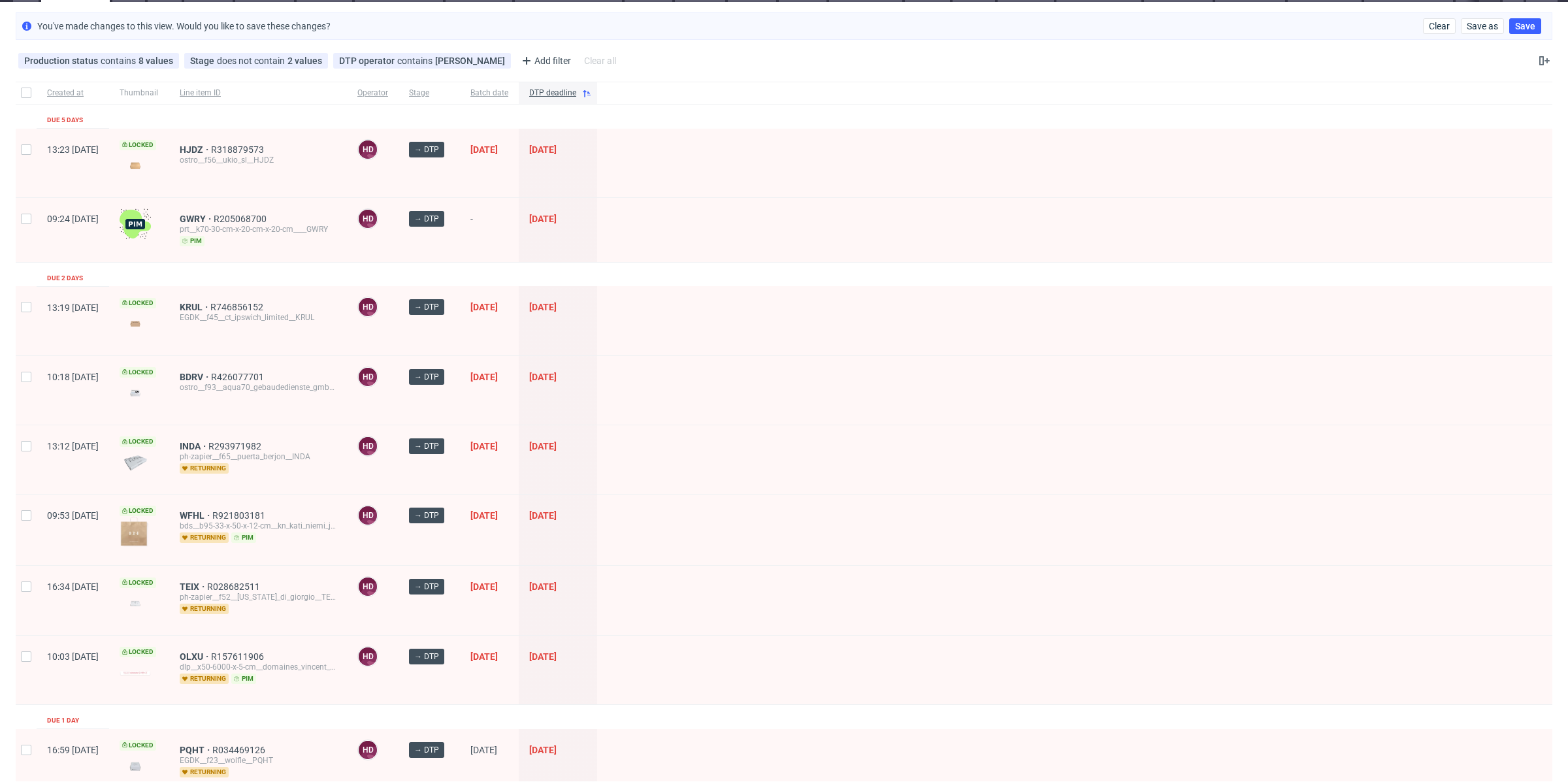
scroll to position [289, 0]
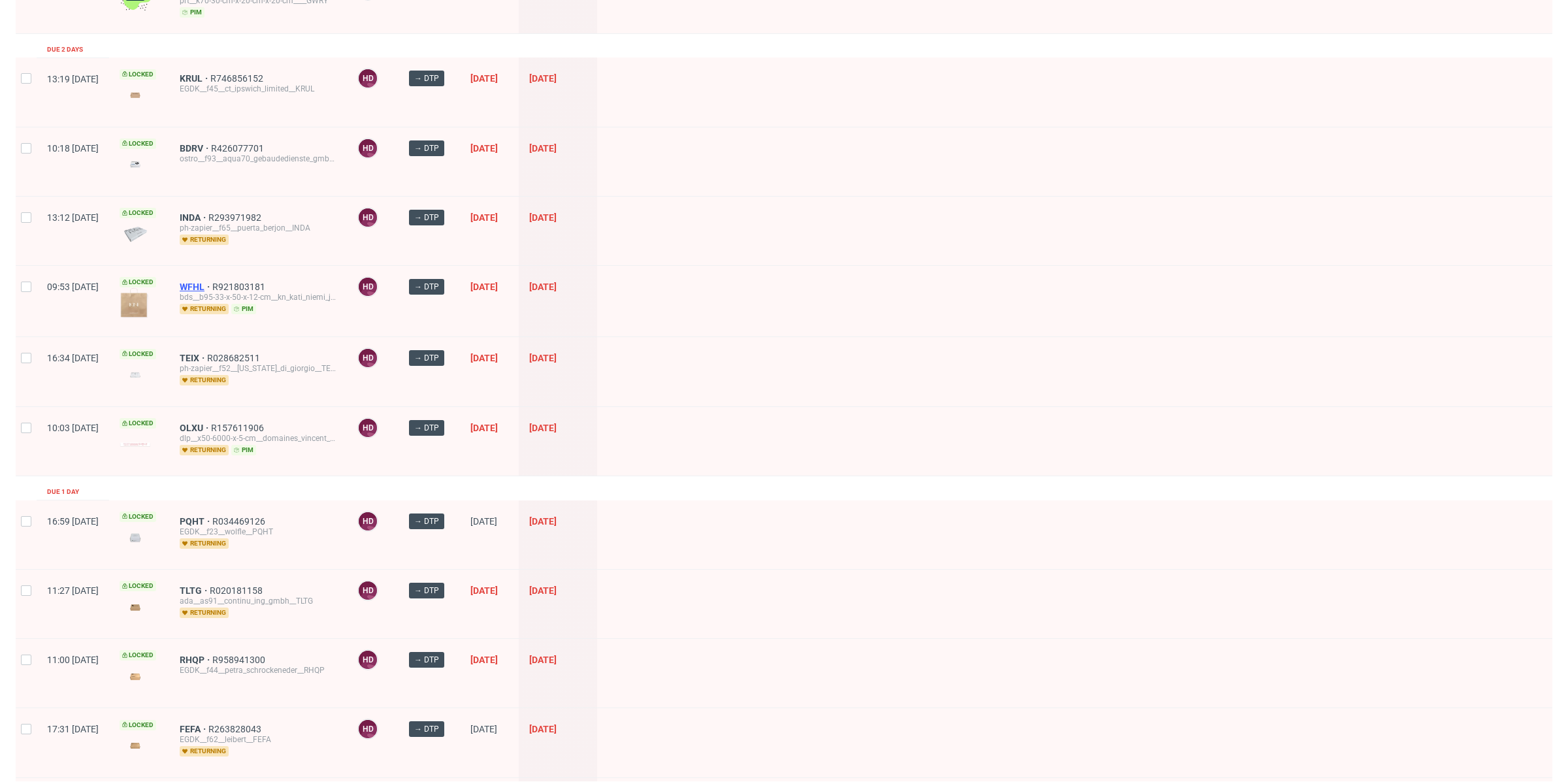
click at [213, 285] on span "WFHL" at bounding box center [196, 287] width 33 height 11
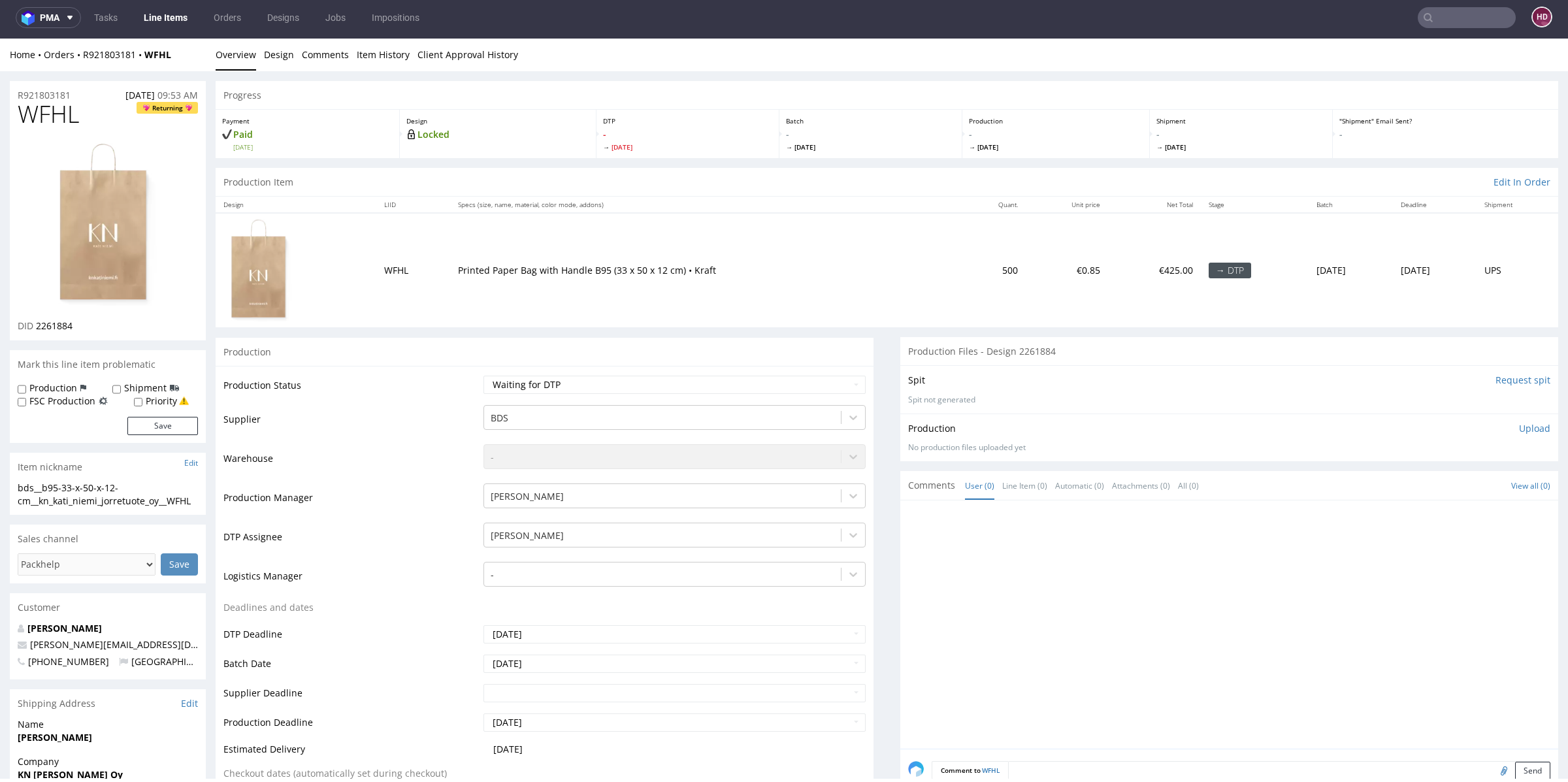
click at [1095, 609] on div at bounding box center [1233, 628] width 650 height 240
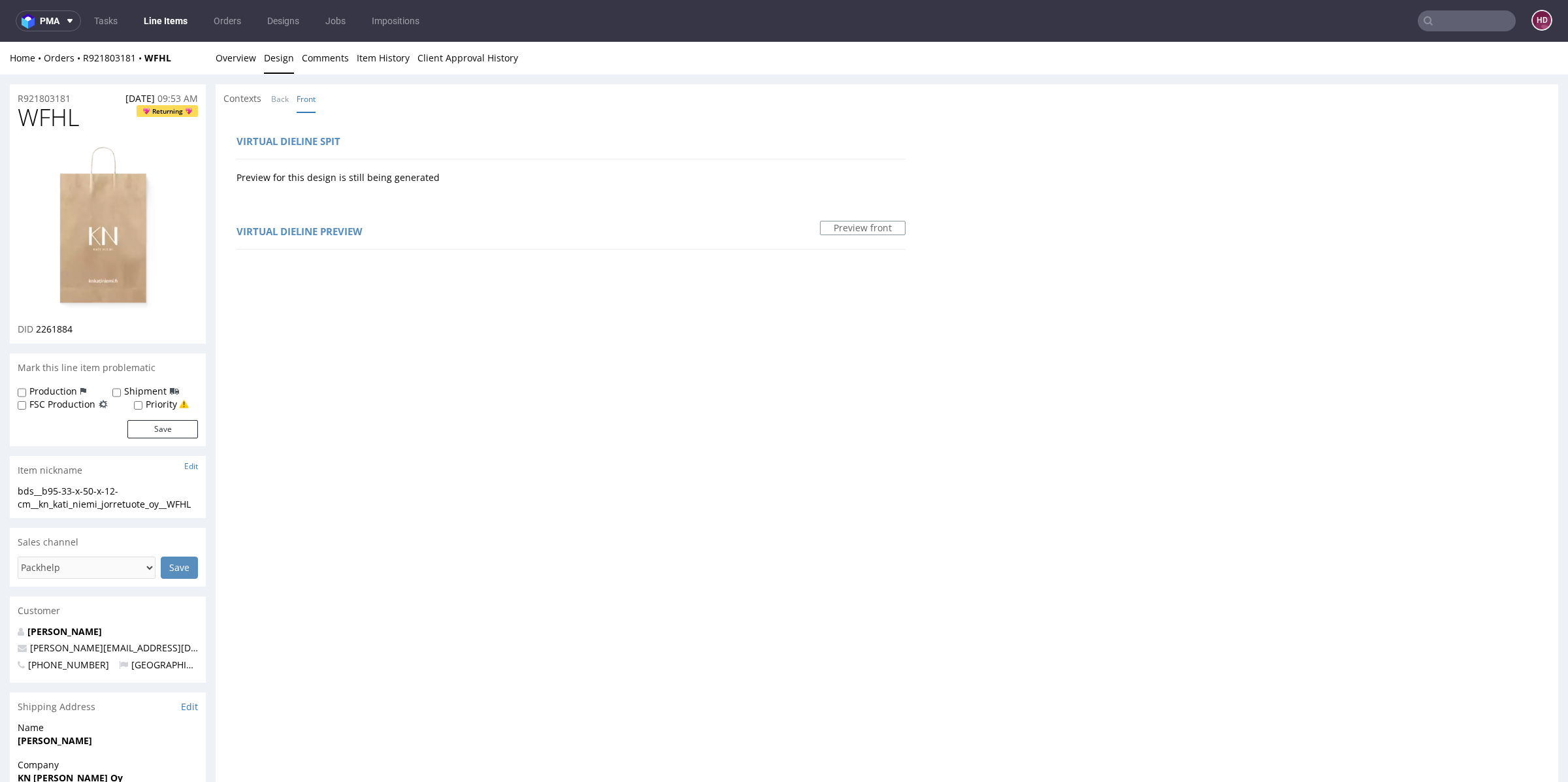
scroll to position [102, 0]
click at [1065, 265] on div "Virtual dieline spit Preview for this design is still being generated Virtual d…" at bounding box center [886, 778] width 1343 height 1332
